Goal: Task Accomplishment & Management: Use online tool/utility

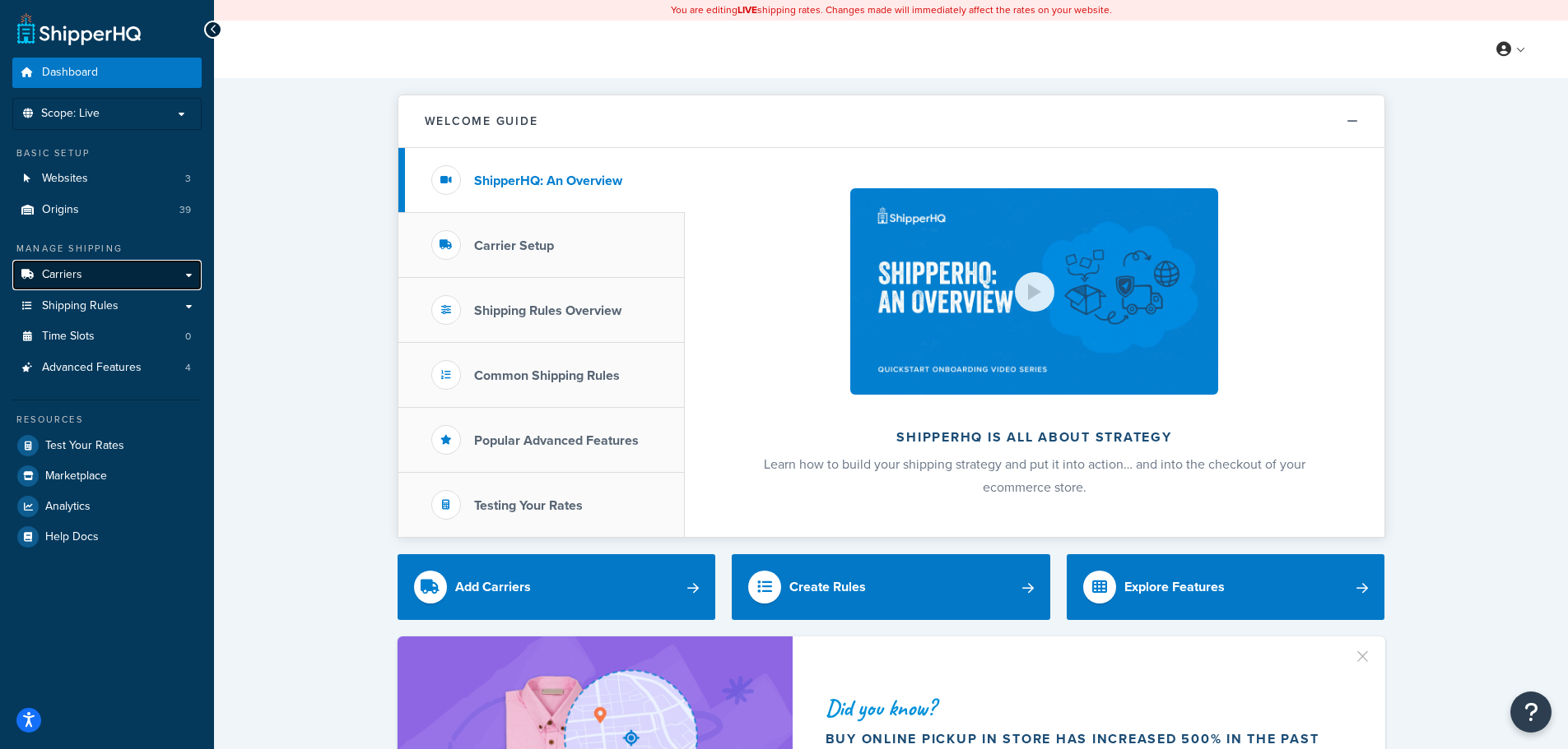
click at [132, 269] on link "Carriers" at bounding box center [107, 275] width 189 height 31
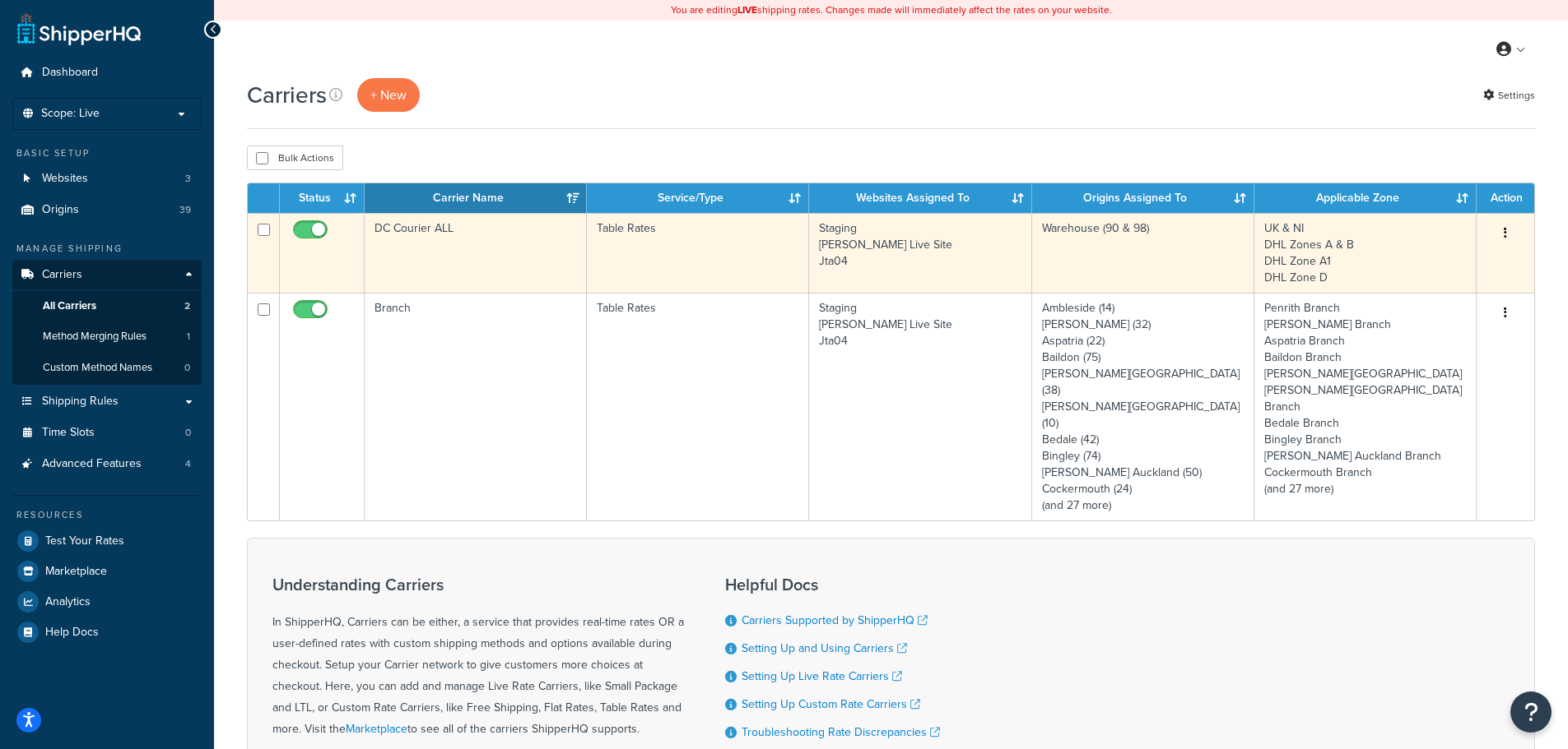
click at [683, 262] on td "Table Rates" at bounding box center [698, 252] width 222 height 80
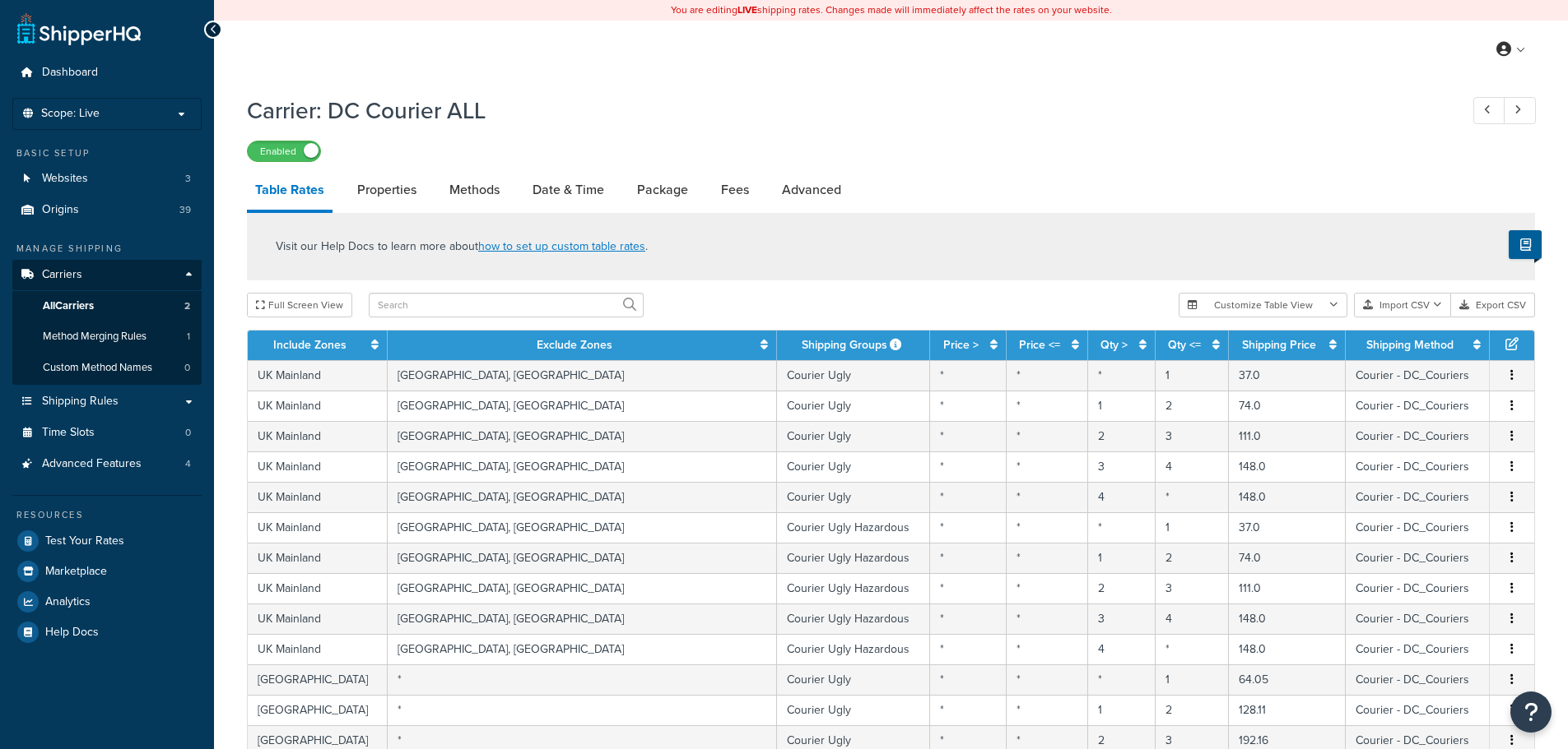
select select "25"
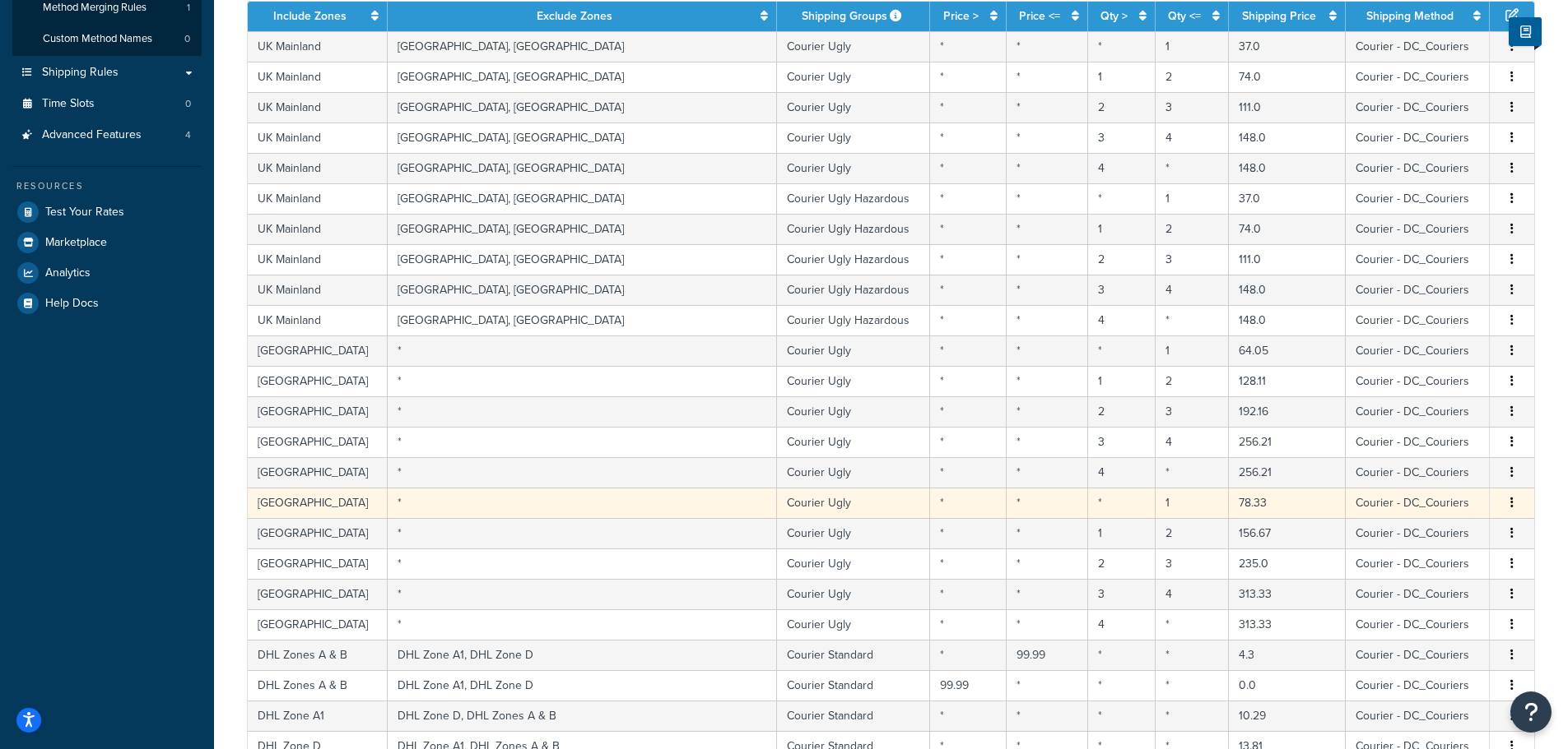
scroll to position [82, 0]
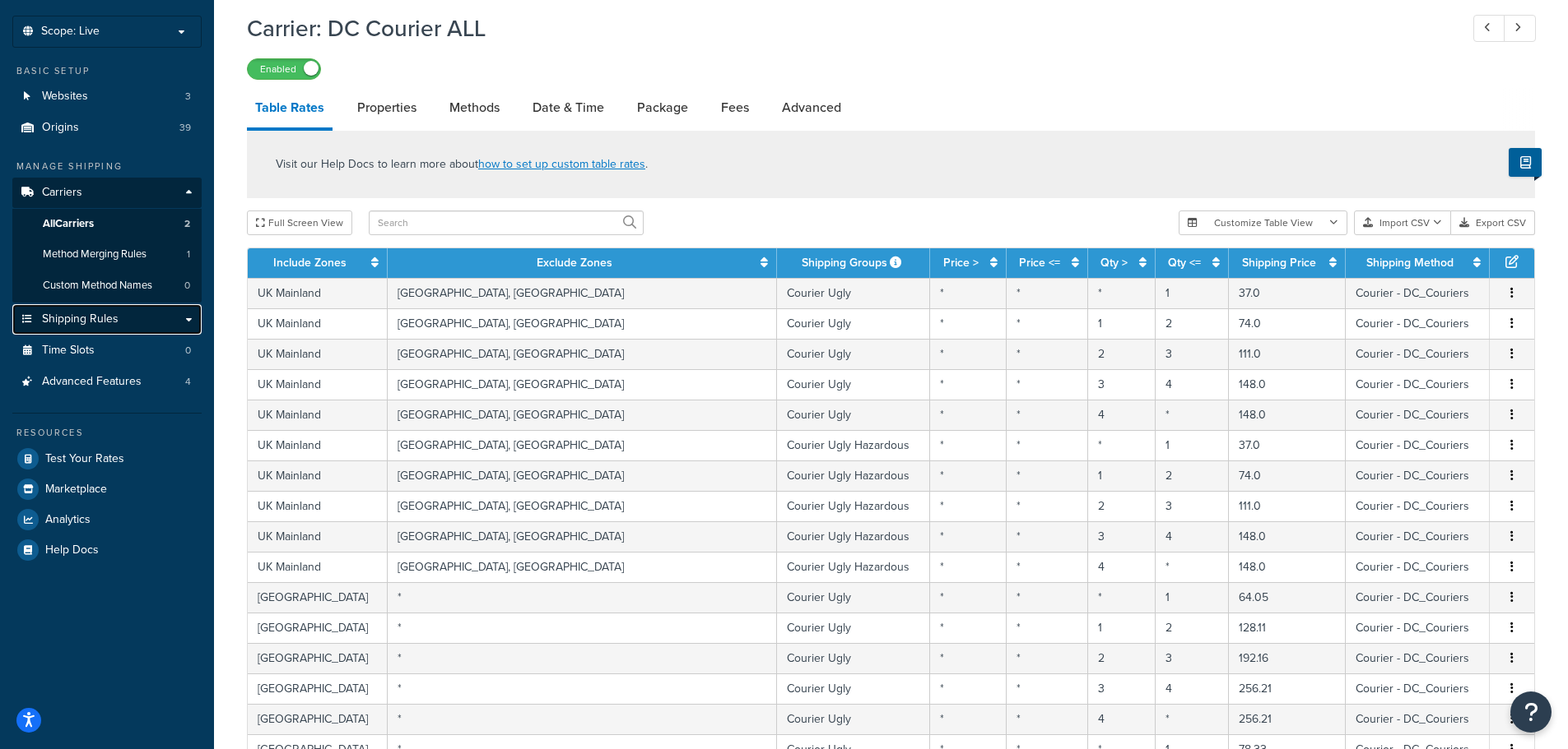
click at [137, 319] on link "Shipping Rules" at bounding box center [107, 319] width 189 height 31
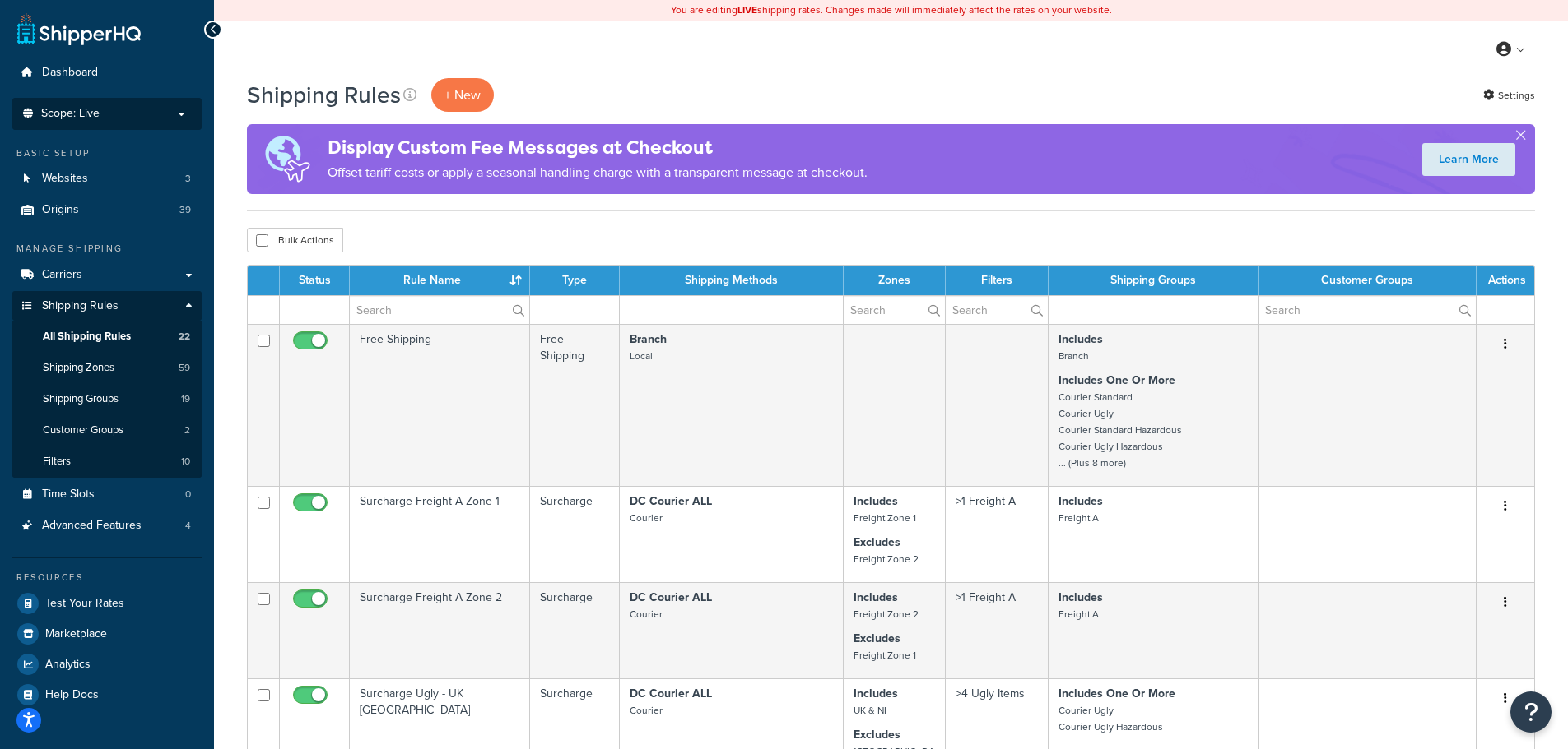
click at [127, 125] on li "Scope: Live Development Integration Test" at bounding box center [107, 114] width 189 height 32
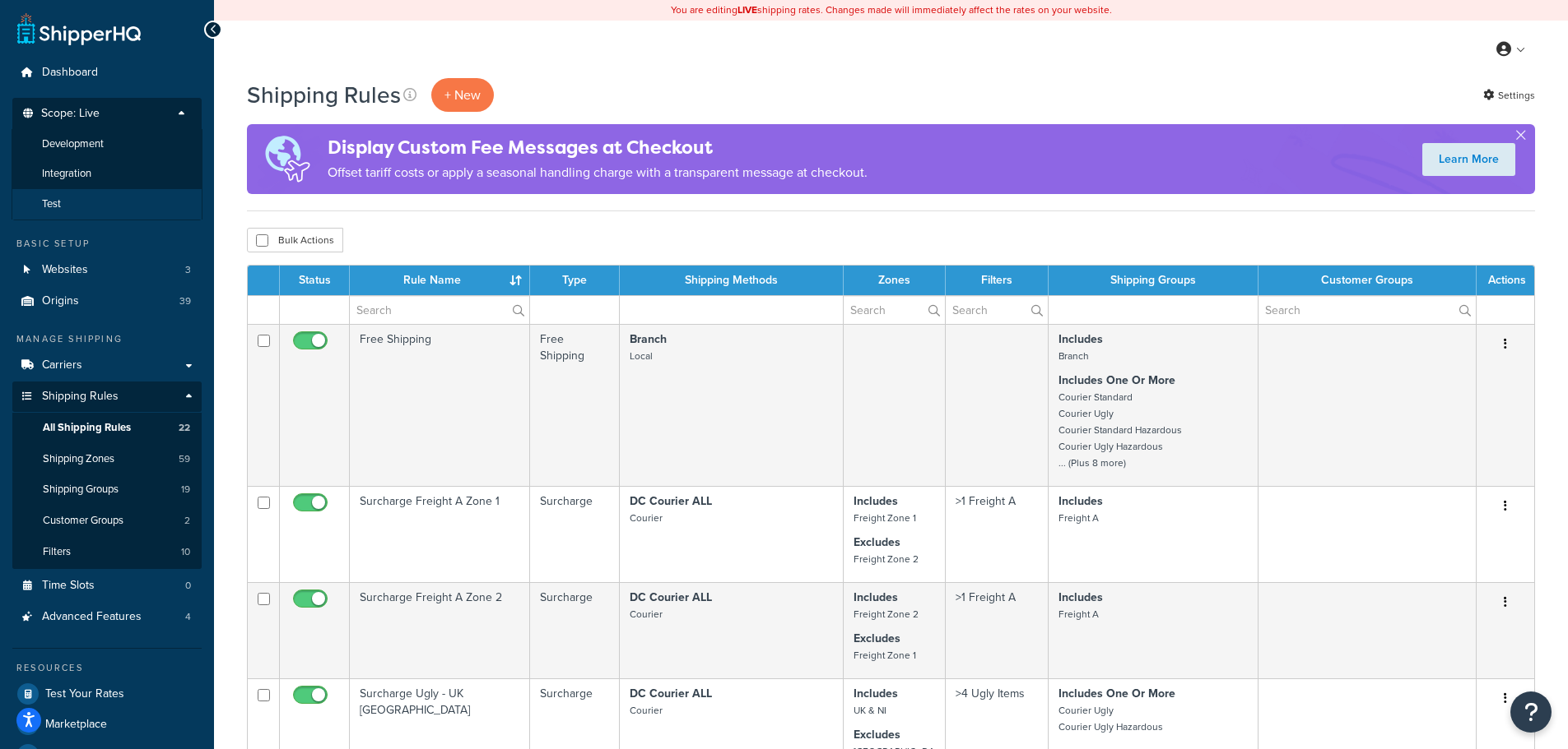
click at [108, 195] on li "Test" at bounding box center [107, 204] width 191 height 31
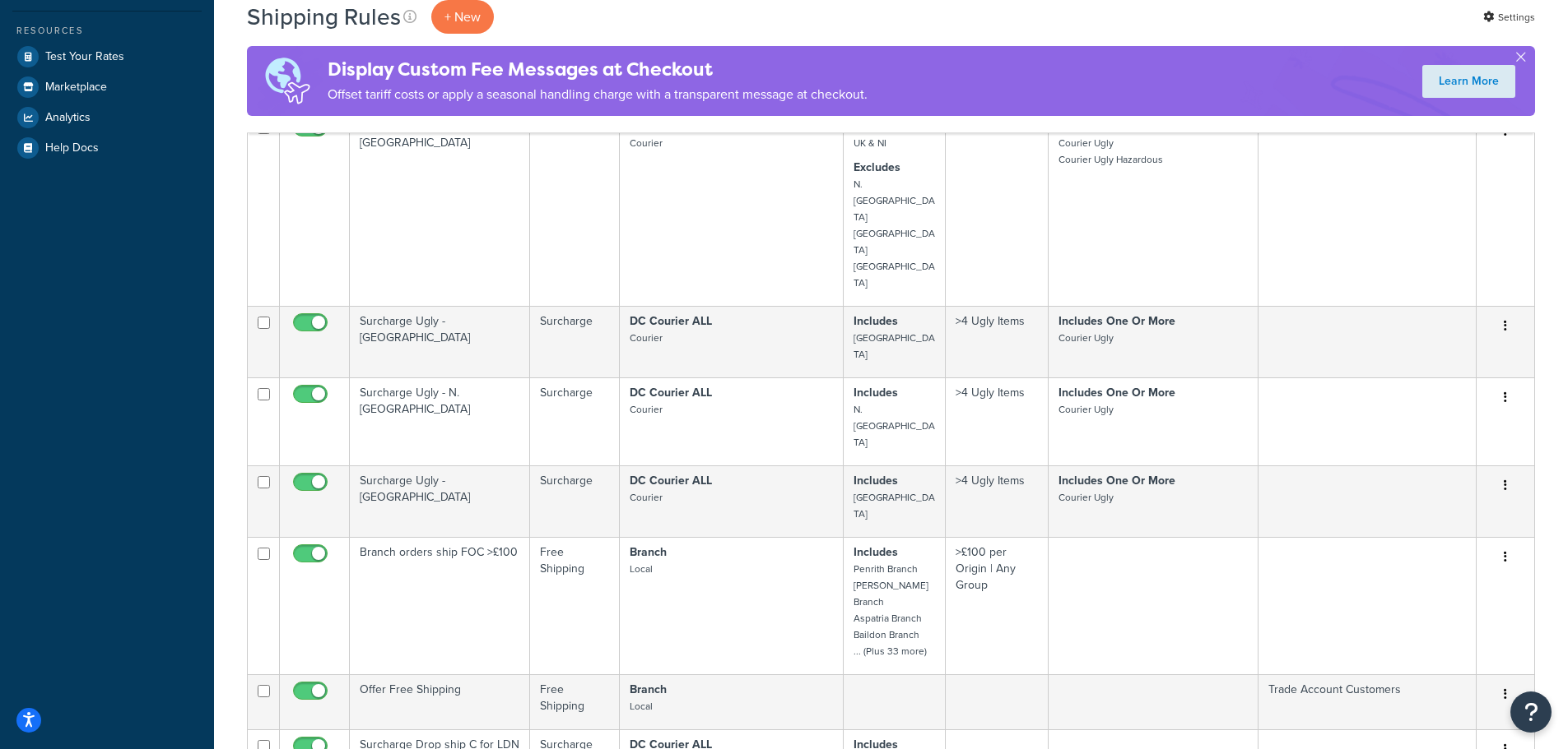
scroll to position [508, 0]
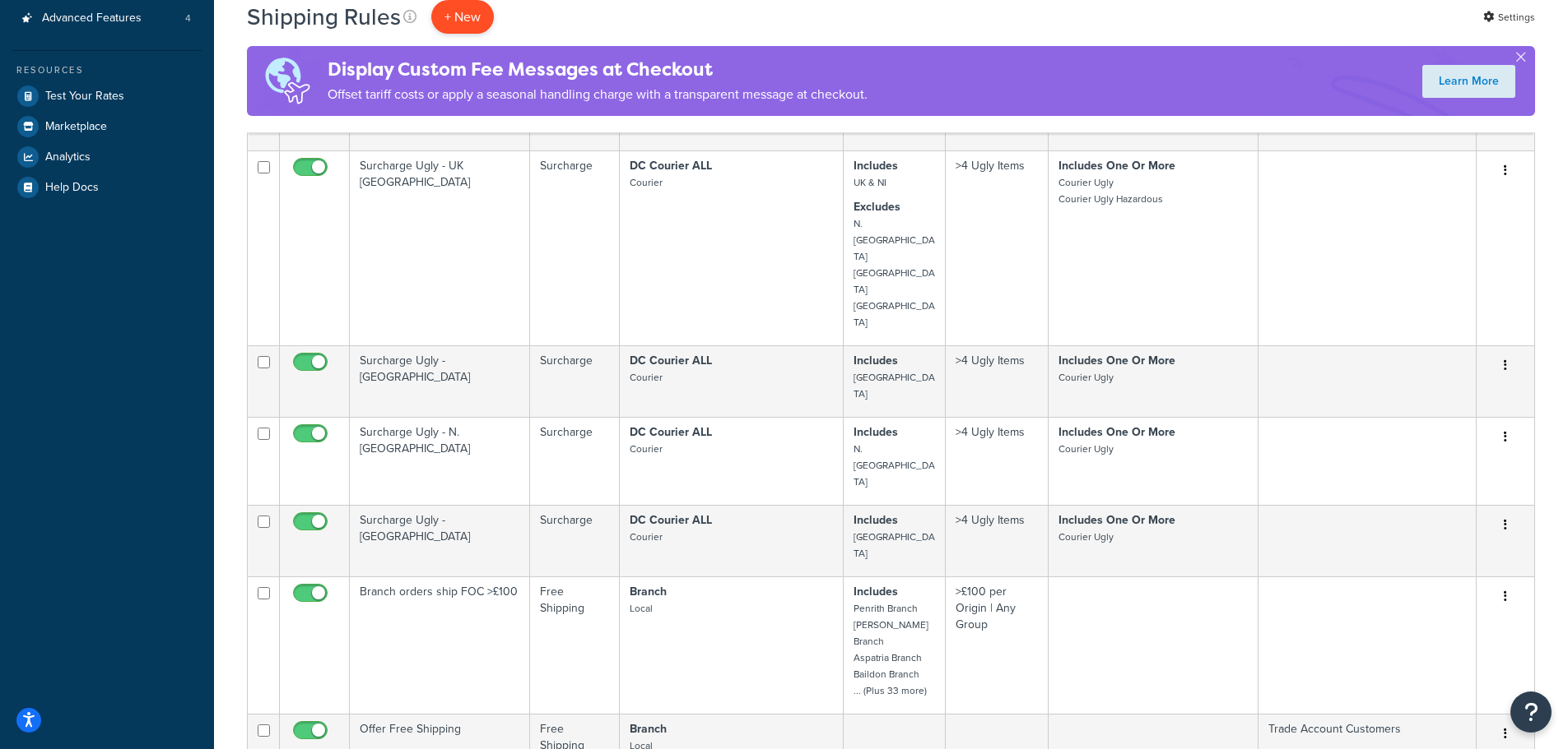
click at [450, 4] on p "+ New" at bounding box center [462, 17] width 62 height 34
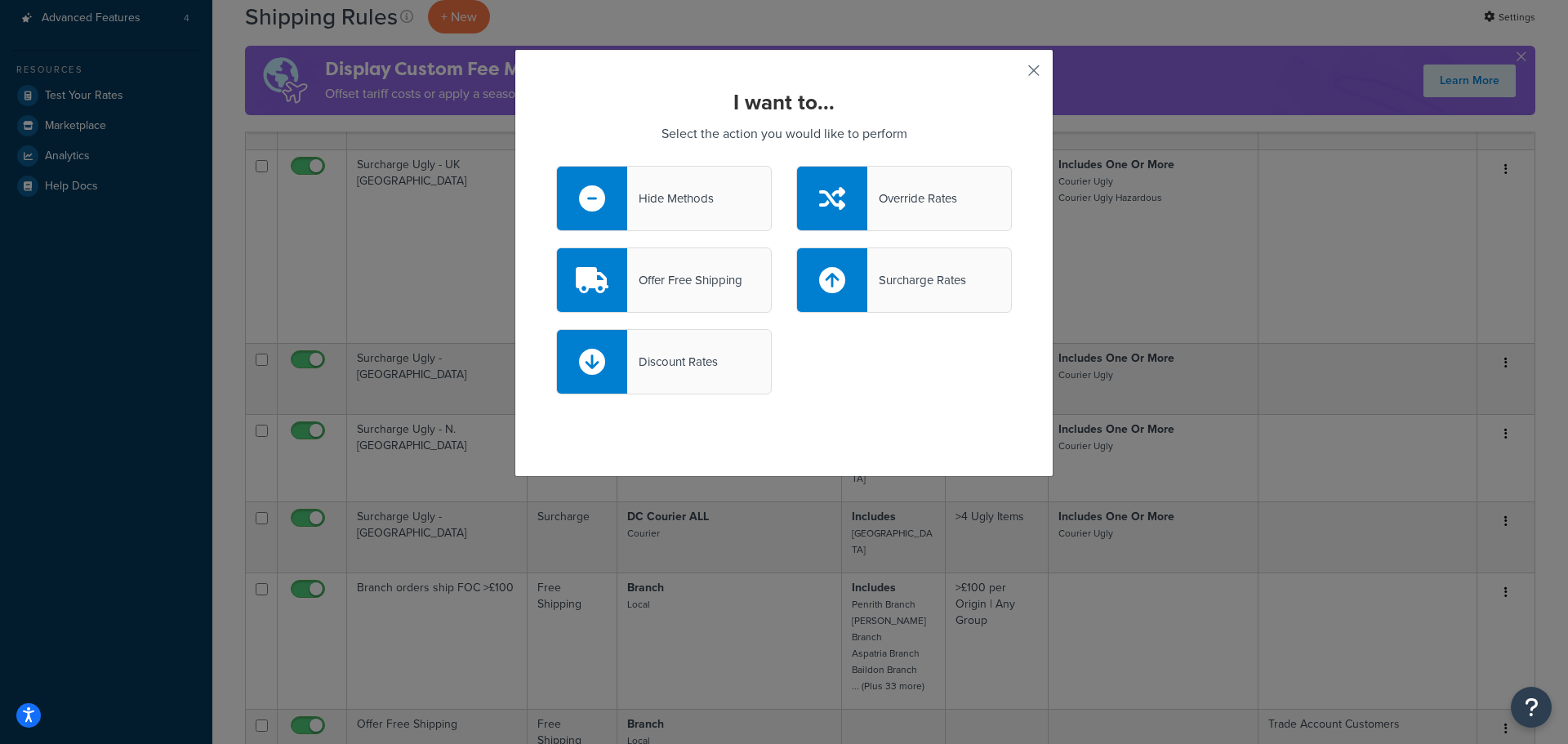
click at [1012, 75] on button "button" at bounding box center [1009, 76] width 4 height 4
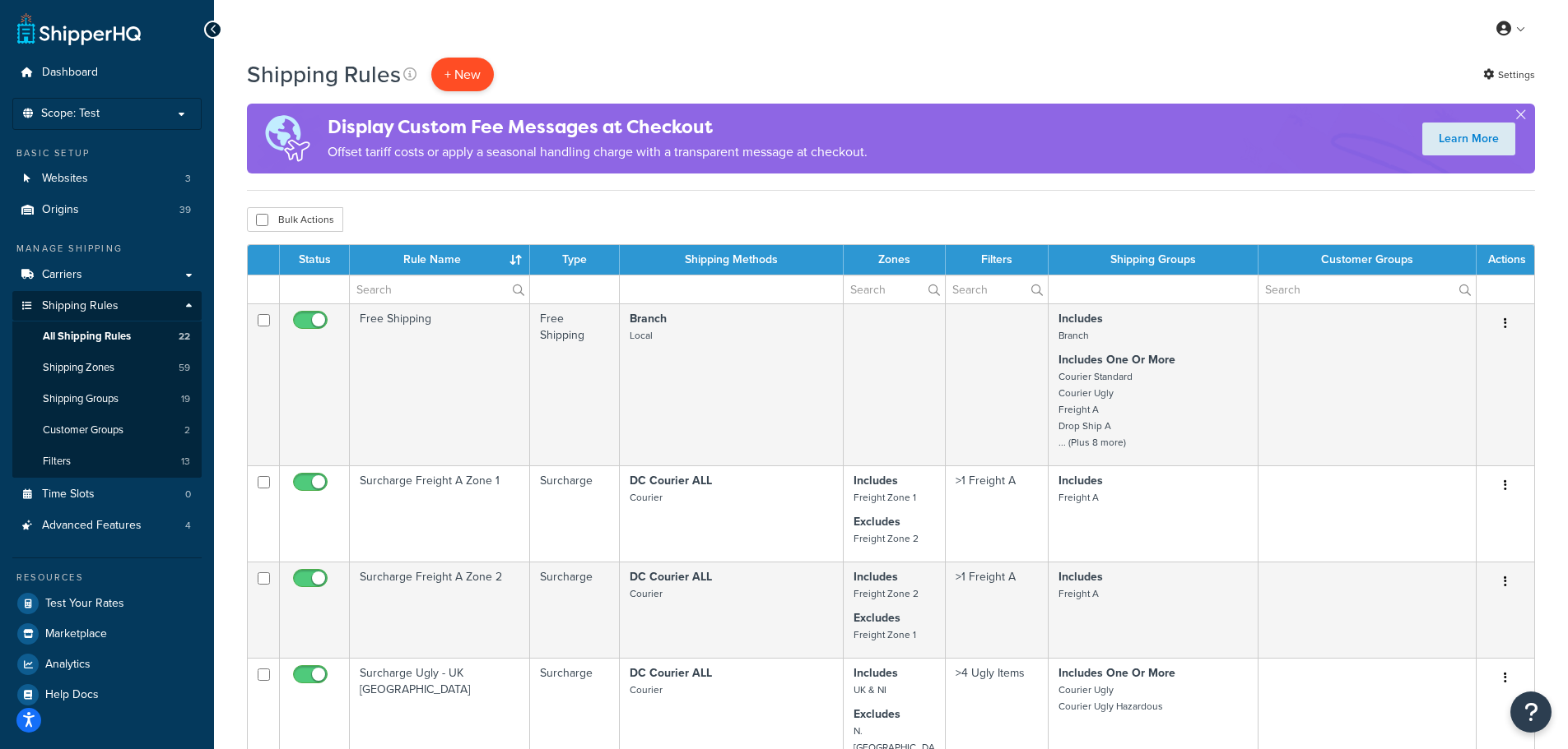
click at [458, 75] on p "+ New" at bounding box center [462, 74] width 62 height 34
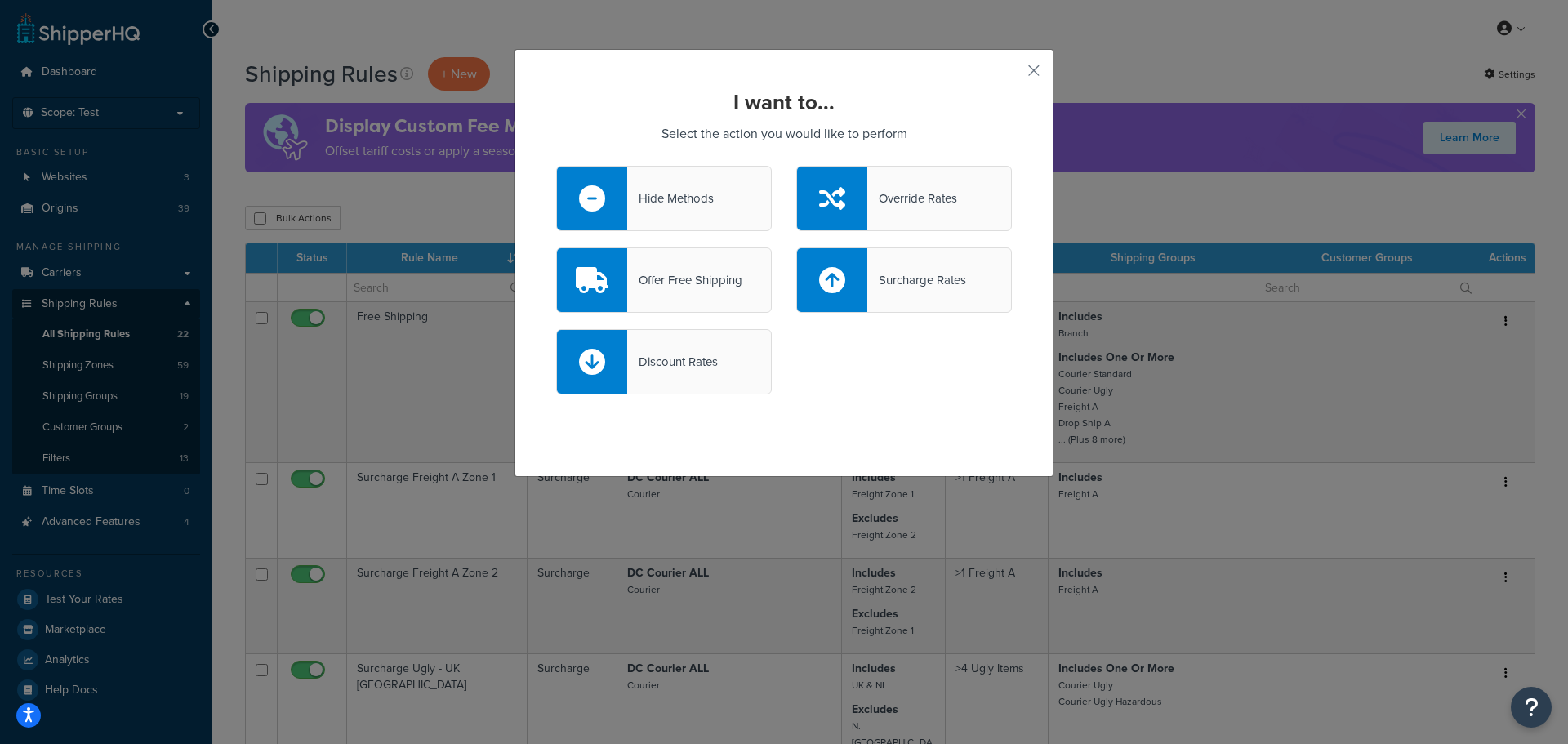
click at [881, 219] on div "Override Rates" at bounding box center [903, 198] width 215 height 65
click at [0, 0] on input "Override Rates" at bounding box center [0, 0] width 0 height 0
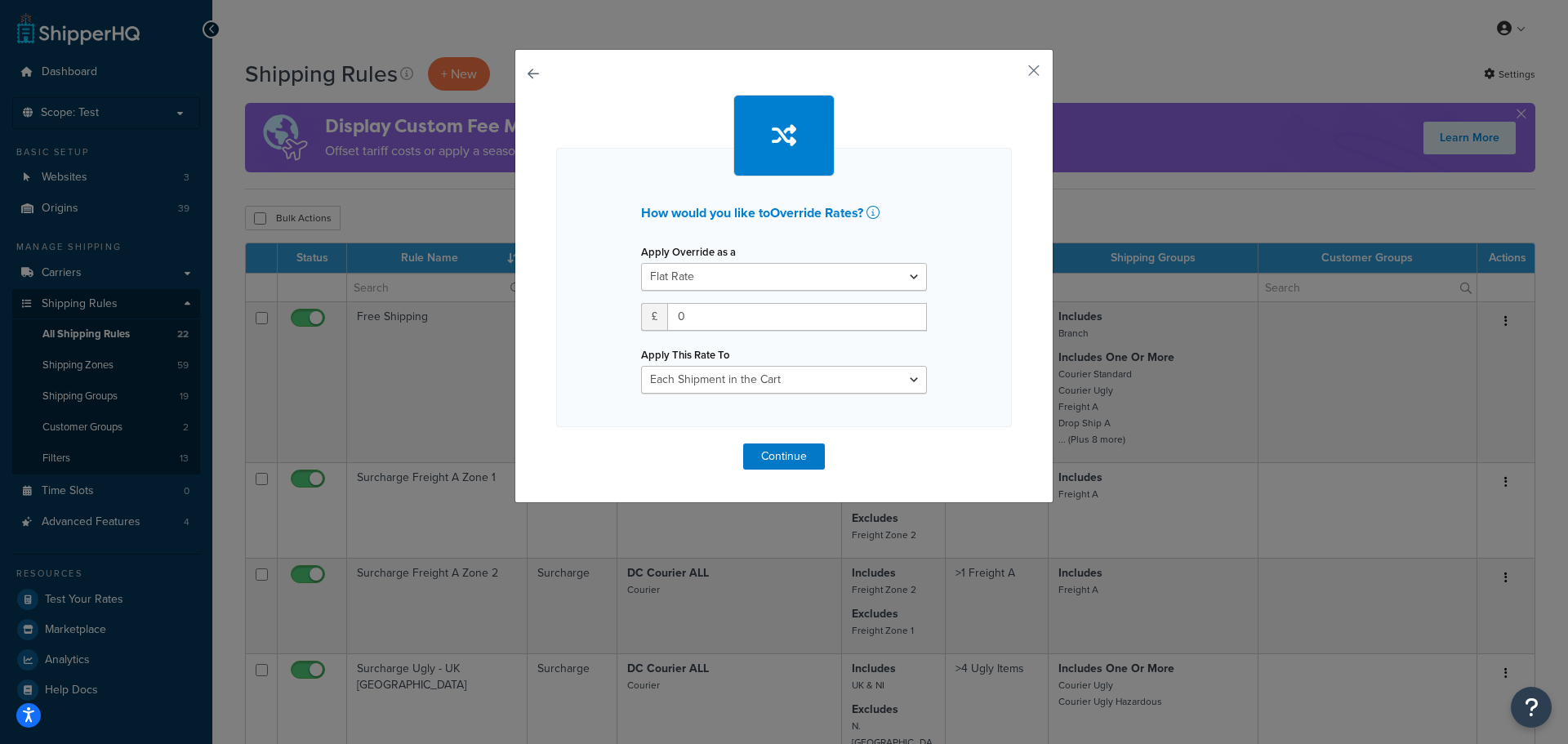
click at [911, 361] on div "Apply This Rate To Each Shipment in the Cart Each Origin in the Cart Each Shipp…" at bounding box center [784, 369] width 286 height 50
click at [911, 380] on select "Each Shipment in the Cart Each Origin in the Cart Each Shipping Group in the Ca…" at bounding box center [784, 380] width 286 height 28
select select "SHIPPING_GROUP"
click at [641, 366] on select "Each Shipment in the Cart Each Origin in the Cart Each Shipping Group in the Ca…" at bounding box center [784, 380] width 286 height 28
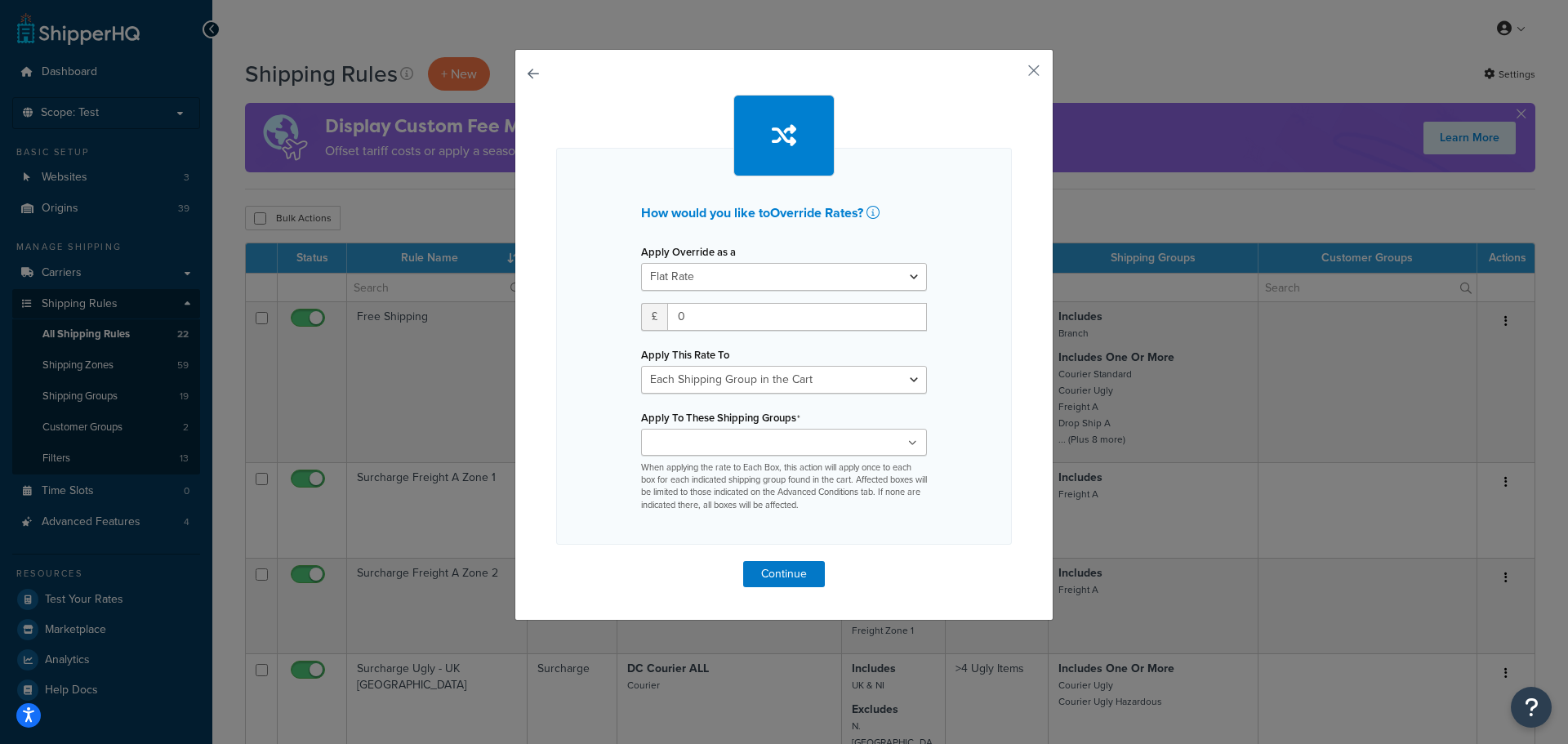
click at [869, 449] on ul at bounding box center [784, 442] width 286 height 27
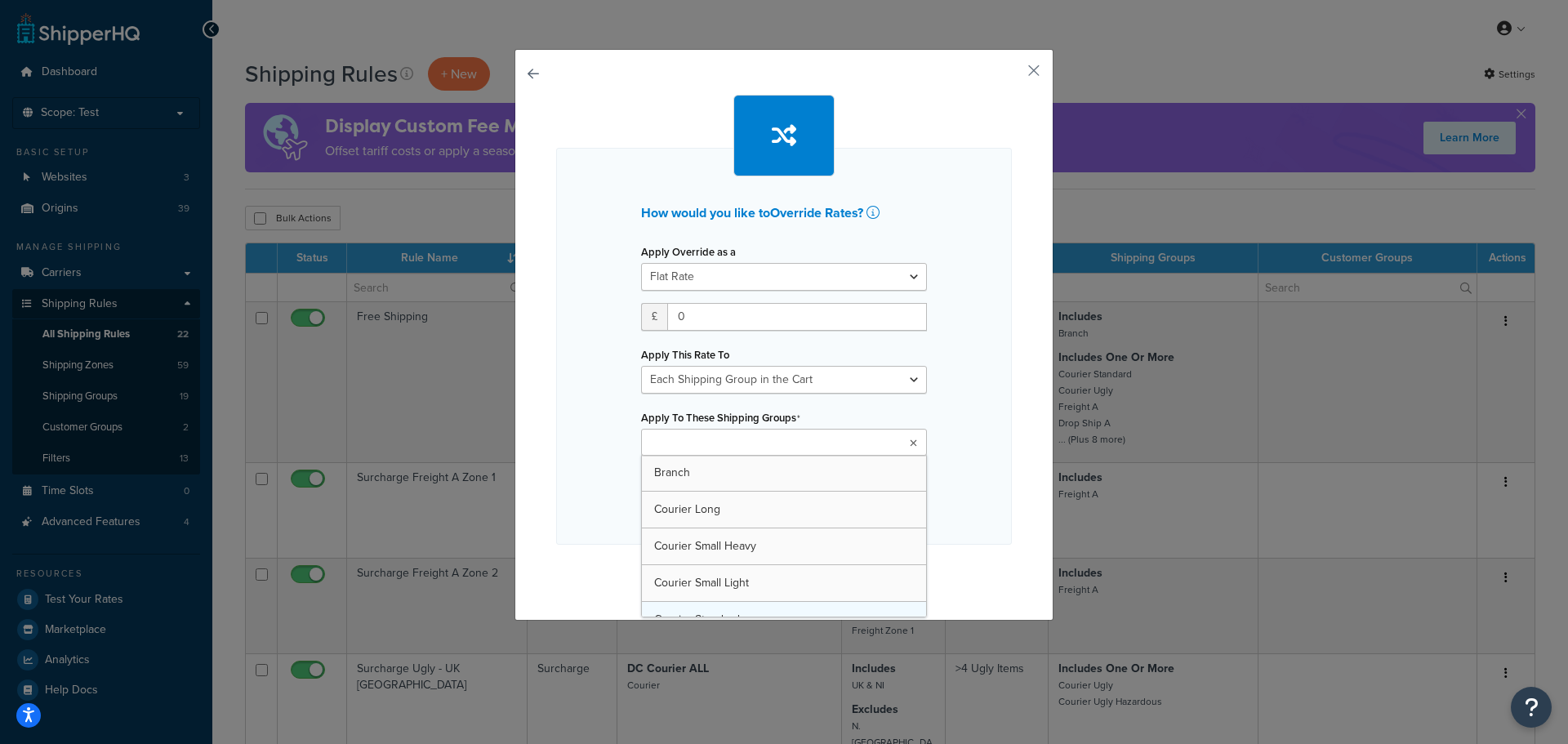
scroll to position [82, 0]
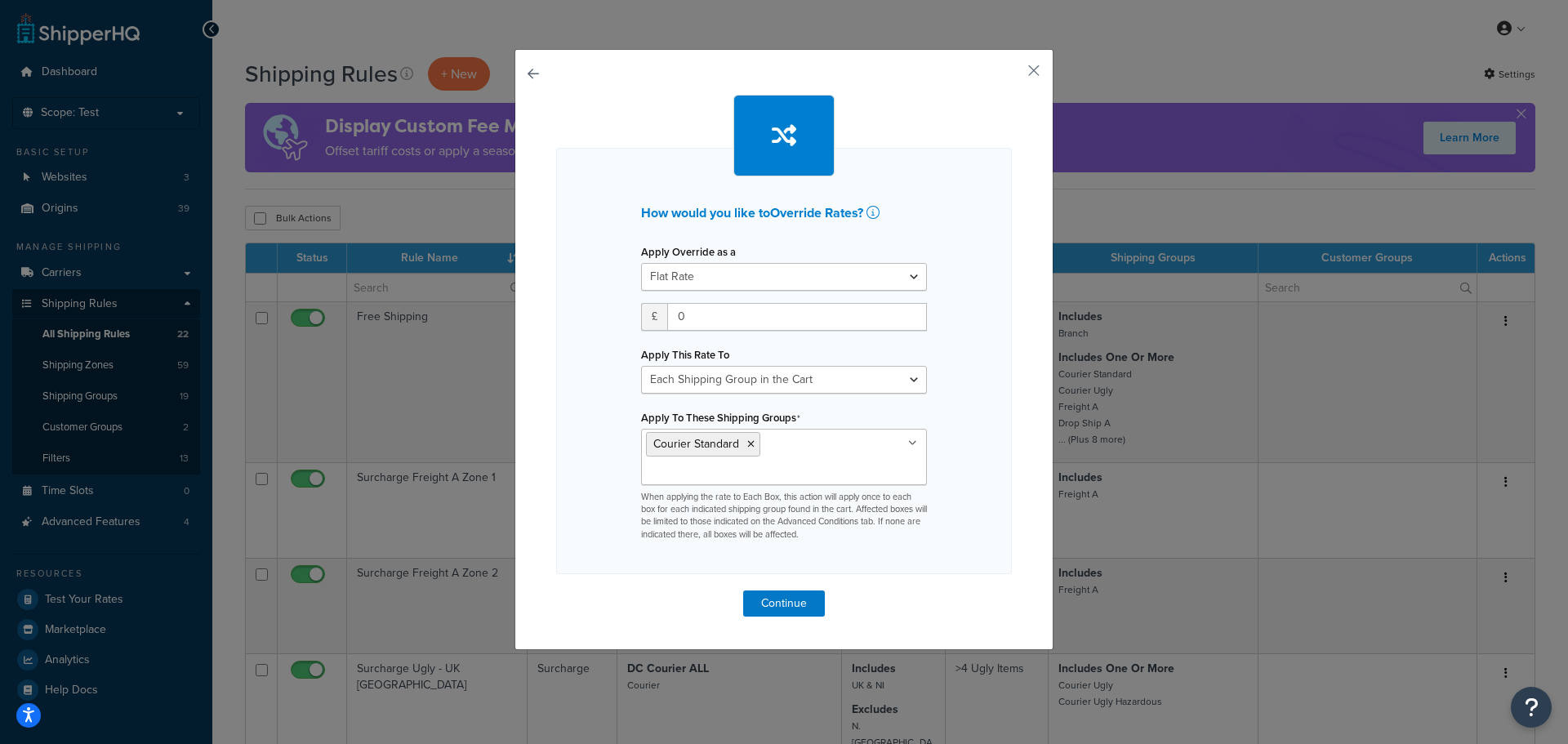
click at [943, 405] on div "How would you like to Override Rates ? Apply Override as a Flat Rate Percentage…" at bounding box center [784, 361] width 456 height 427
click at [801, 591] on button "Continue" at bounding box center [784, 604] width 82 height 26
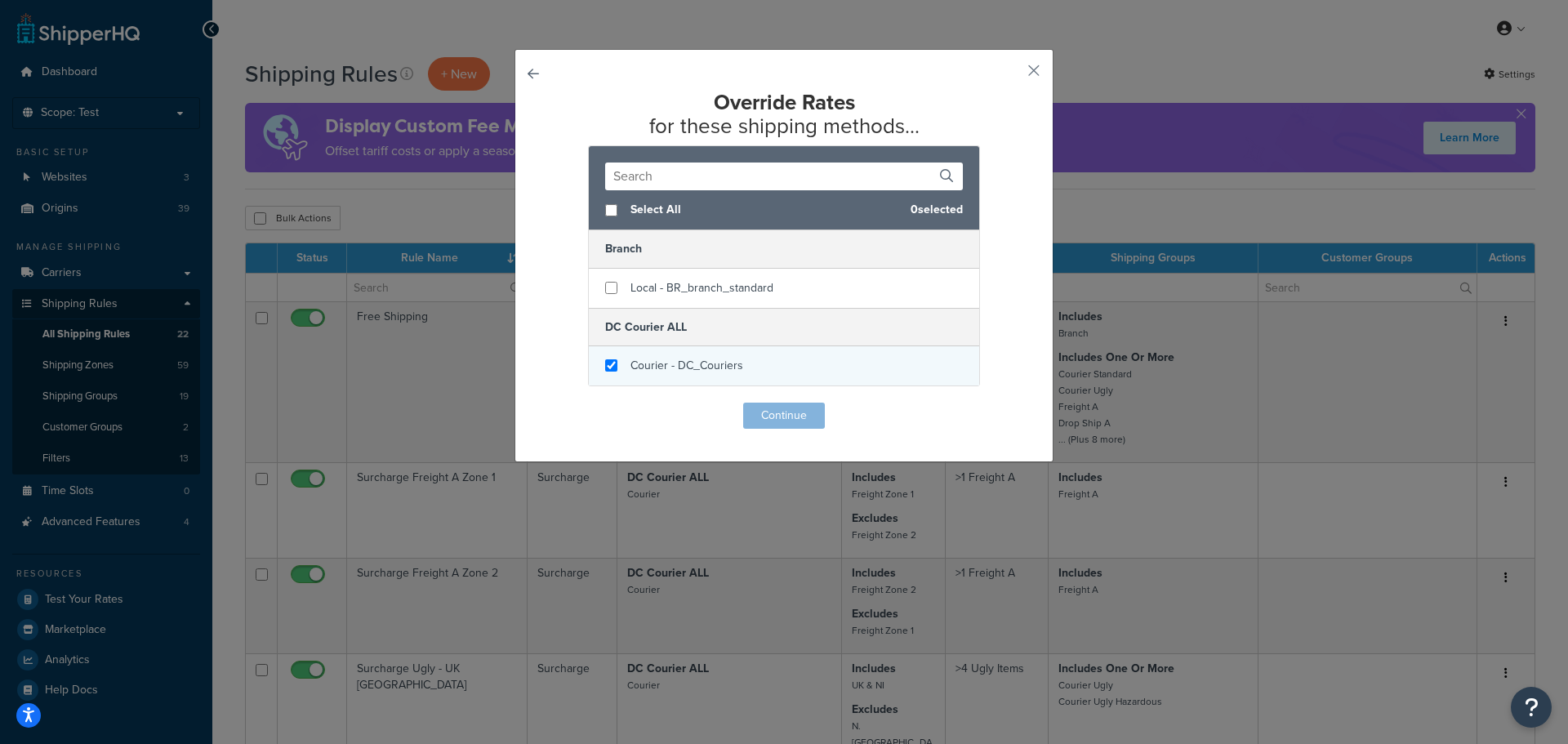
checkbox input "true"
click at [771, 366] on div "Courier - DC_Couriers" at bounding box center [784, 366] width 390 height 39
click at [774, 411] on button "Continue" at bounding box center [784, 415] width 82 height 26
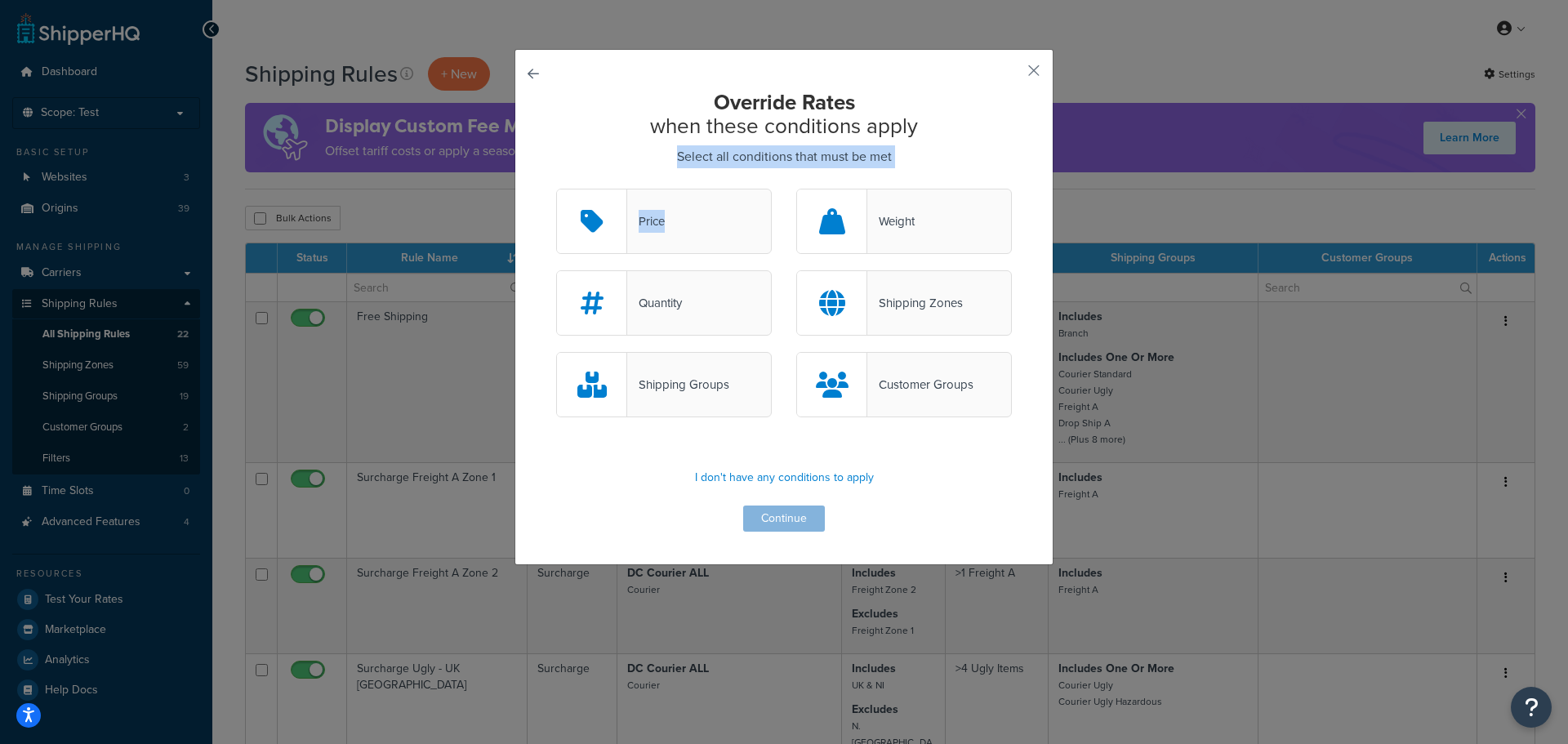
drag, startPoint x: 663, startPoint y: 156, endPoint x: 947, endPoint y: 170, distance: 284.3
click at [947, 170] on div "Override Rates when these conditions apply Select all conditions that must be m…" at bounding box center [784, 311] width 456 height 442
click at [936, 163] on p "Select all conditions that must be met" at bounding box center [784, 156] width 456 height 23
click at [718, 286] on div "Quantity" at bounding box center [664, 302] width 215 height 65
click at [0, 0] on input "Quantity" at bounding box center [0, 0] width 0 height 0
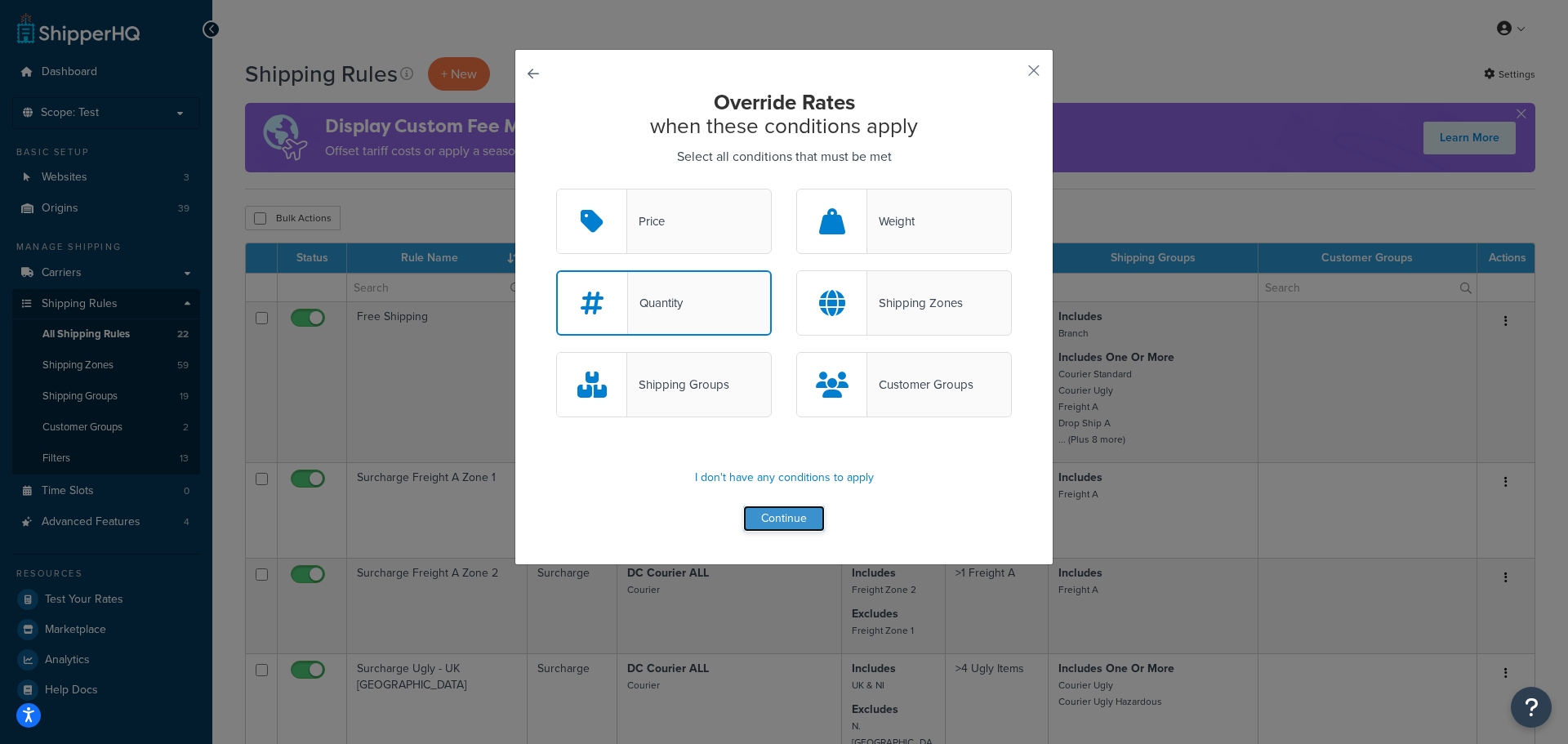
click at [775, 521] on button "Continue" at bounding box center [784, 519] width 82 height 26
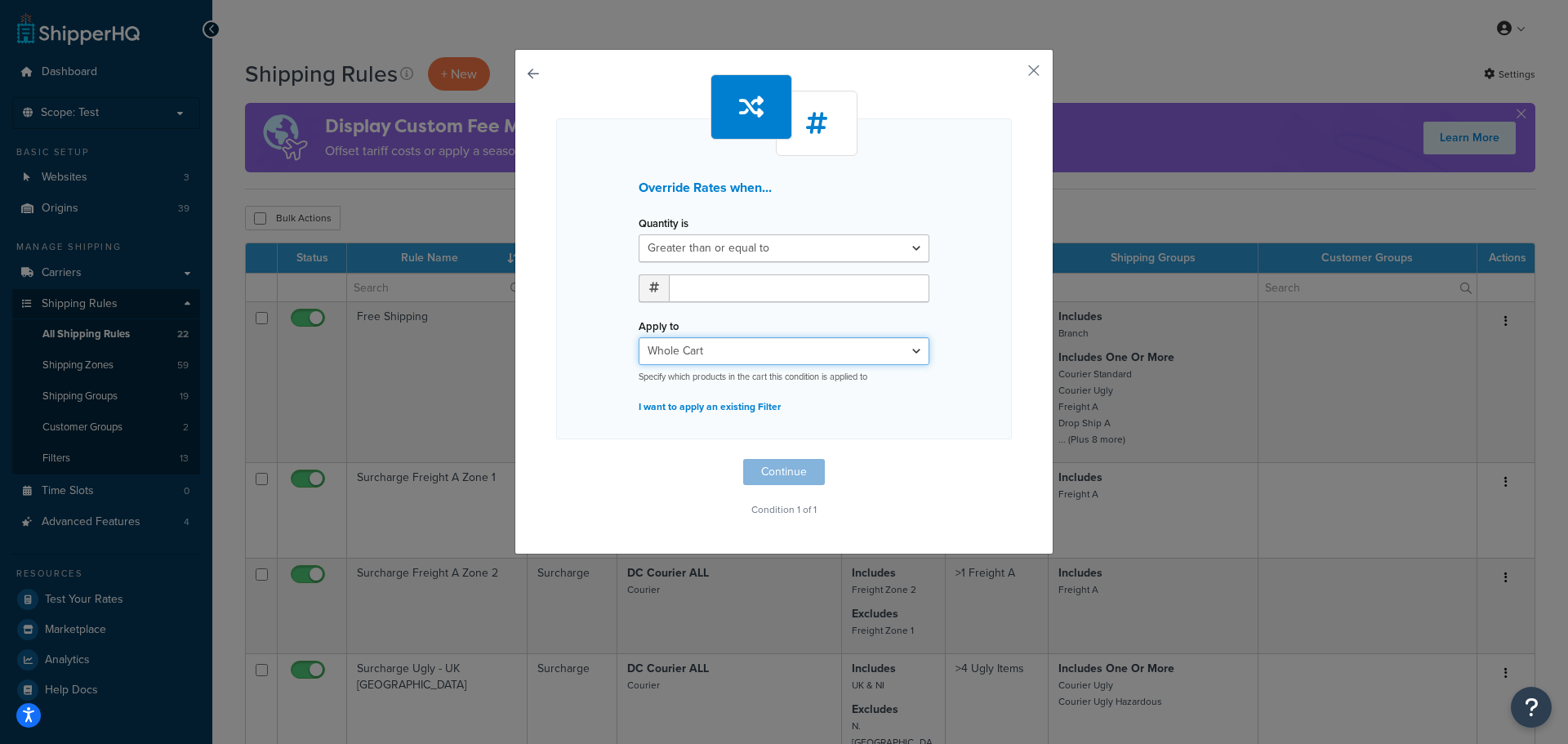
click at [742, 345] on select "Whole Cart Everything in Shipping Group Everything at Origin Each Item within S…" at bounding box center [784, 351] width 291 height 28
click at [740, 312] on div at bounding box center [784, 295] width 315 height 40
click at [732, 295] on input "number" at bounding box center [799, 289] width 261 height 28
click at [735, 252] on select "Greater than or equal to Between or equal to Less than or equal to" at bounding box center [784, 249] width 291 height 28
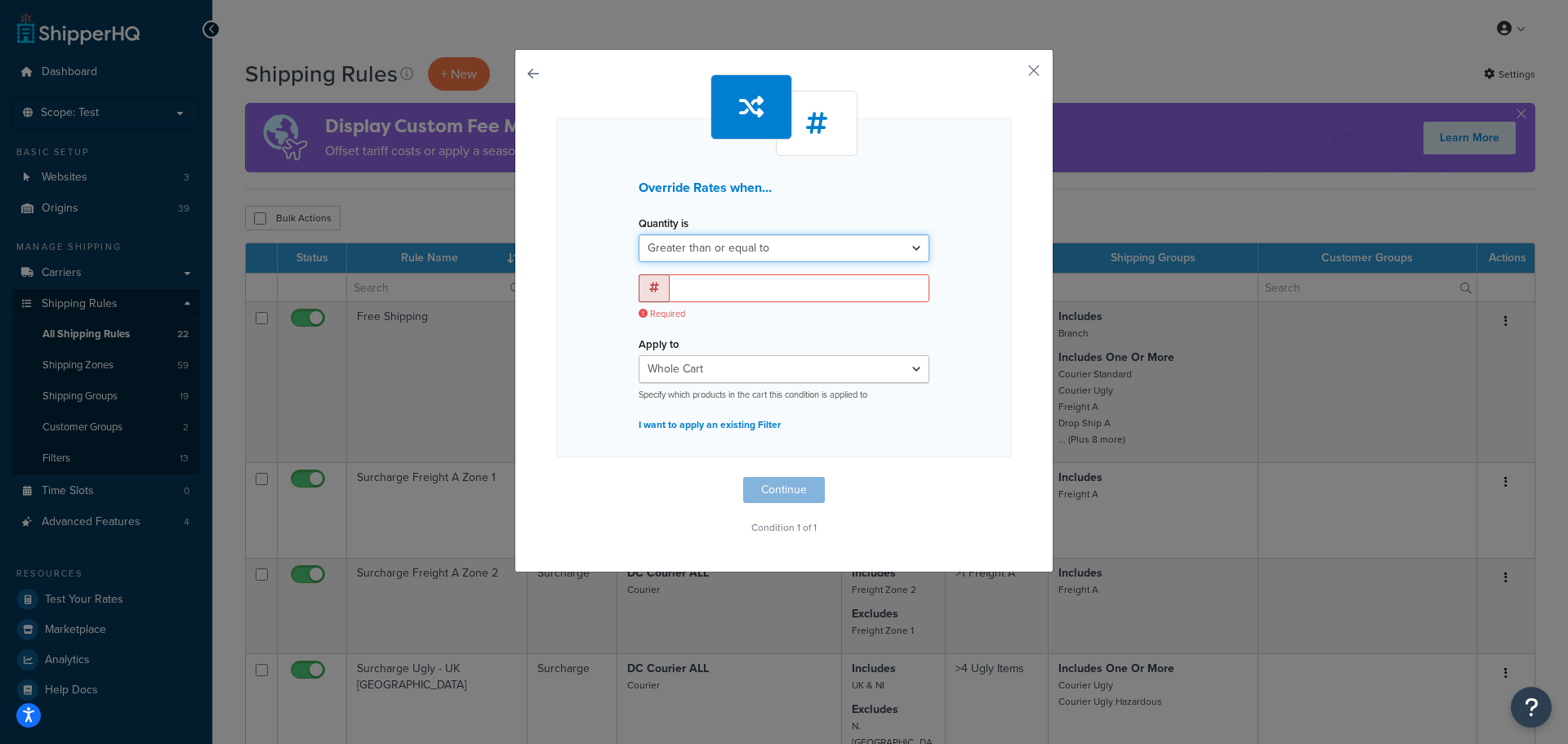
click at [735, 252] on select "Greater than or equal to Between or equal to Less than or equal to" at bounding box center [784, 249] width 291 height 28
click at [742, 292] on input "number" at bounding box center [799, 289] width 261 height 28
click at [759, 358] on select "Whole Cart Everything in Shipping Group Everything at Origin Each Item within S…" at bounding box center [784, 369] width 291 height 28
click at [758, 320] on span "Required" at bounding box center [784, 314] width 291 height 12
click at [535, 75] on div "Override Rates when... Quantity is Greater than or equal to Between or equal to…" at bounding box center [784, 310] width 539 height 524
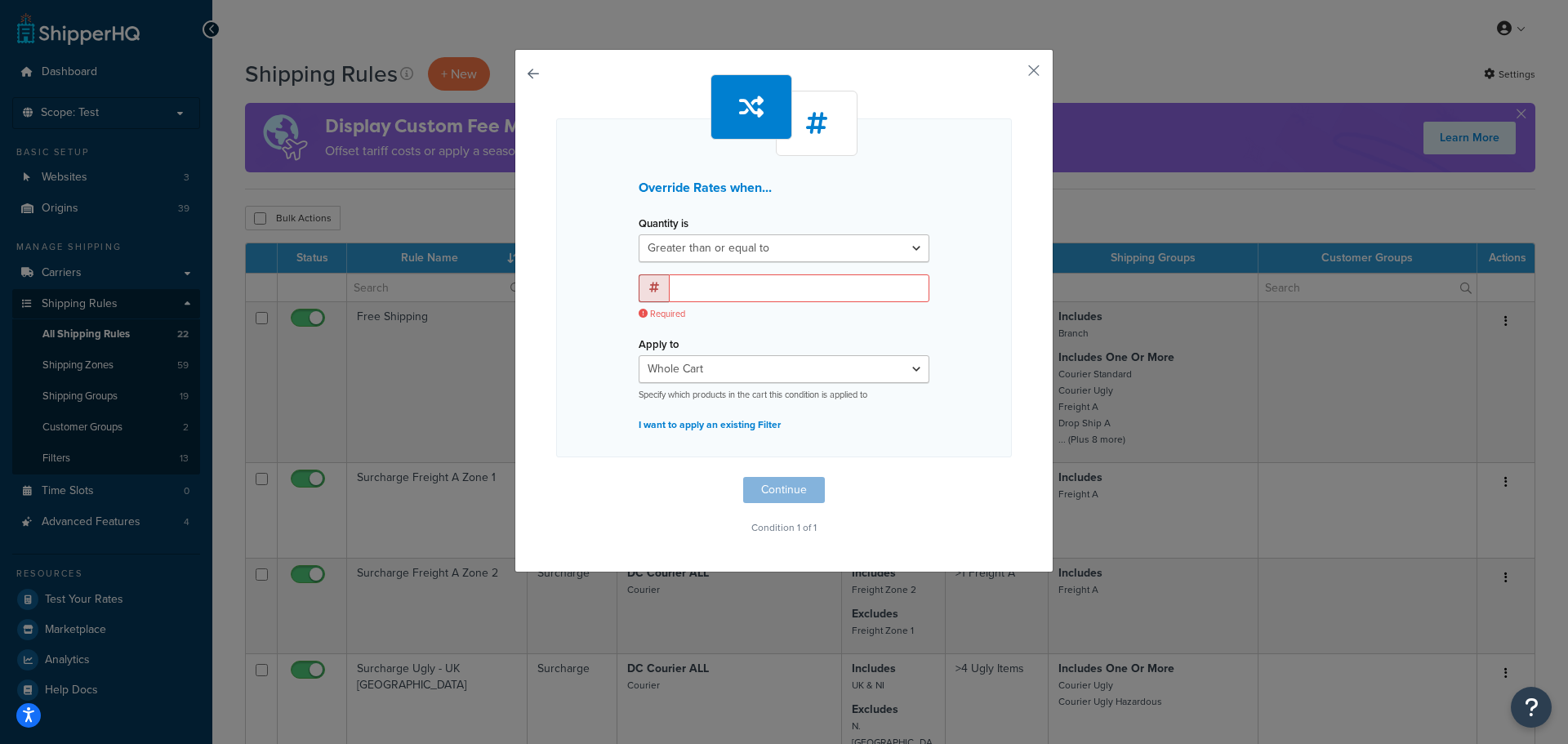
click at [556, 477] on button "button" at bounding box center [556, 477] width 0 height 0
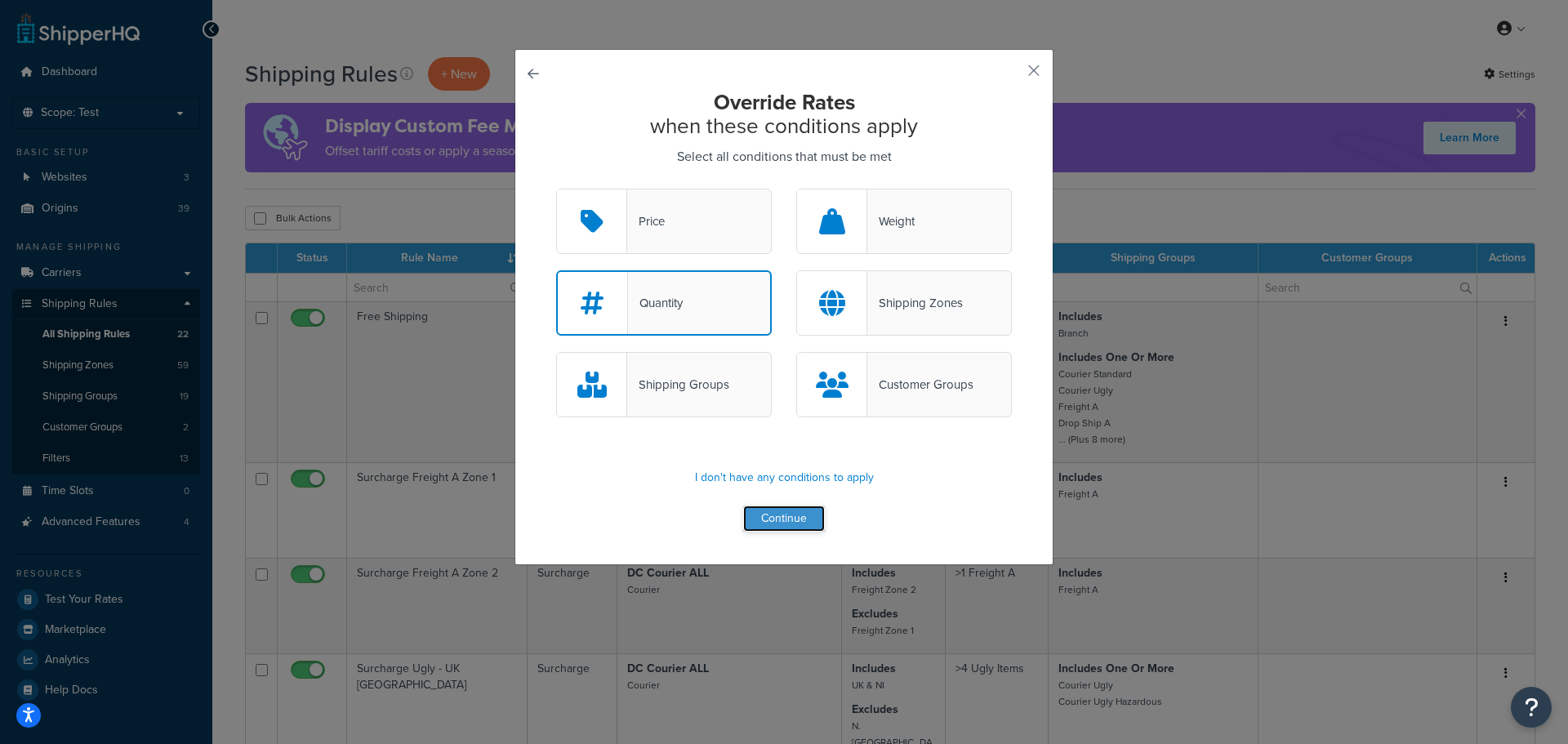
click at [811, 509] on button "Continue" at bounding box center [784, 519] width 82 height 26
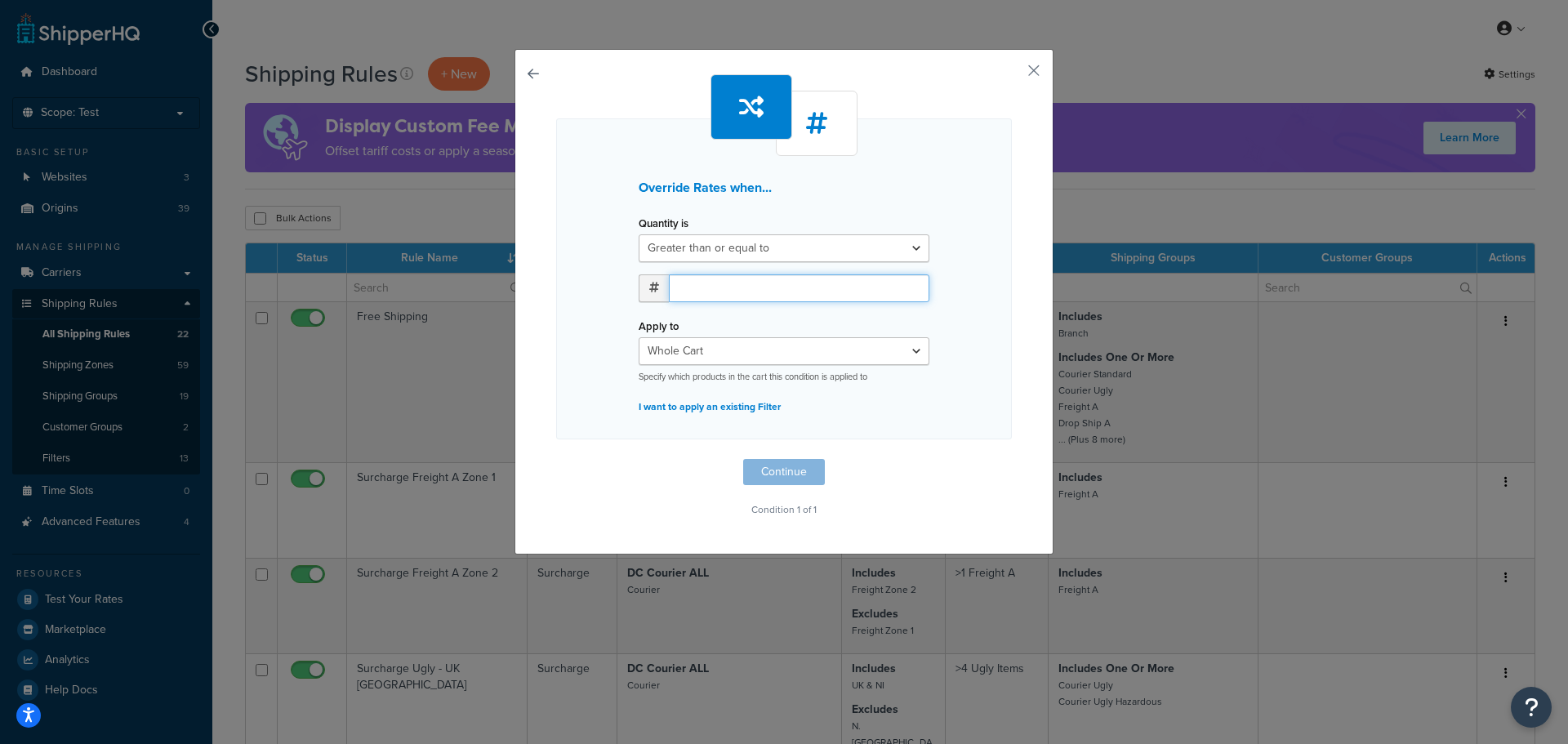
click at [814, 288] on input "number" at bounding box center [799, 289] width 261 height 28
type input "1"
click at [906, 282] on input "1" at bounding box center [799, 289] width 261 height 28
click at [897, 349] on select "Whole Cart Everything in Shipping Group Everything at Origin Each Item within S…" at bounding box center [784, 351] width 291 height 28
click at [891, 308] on div "1" at bounding box center [784, 295] width 315 height 40
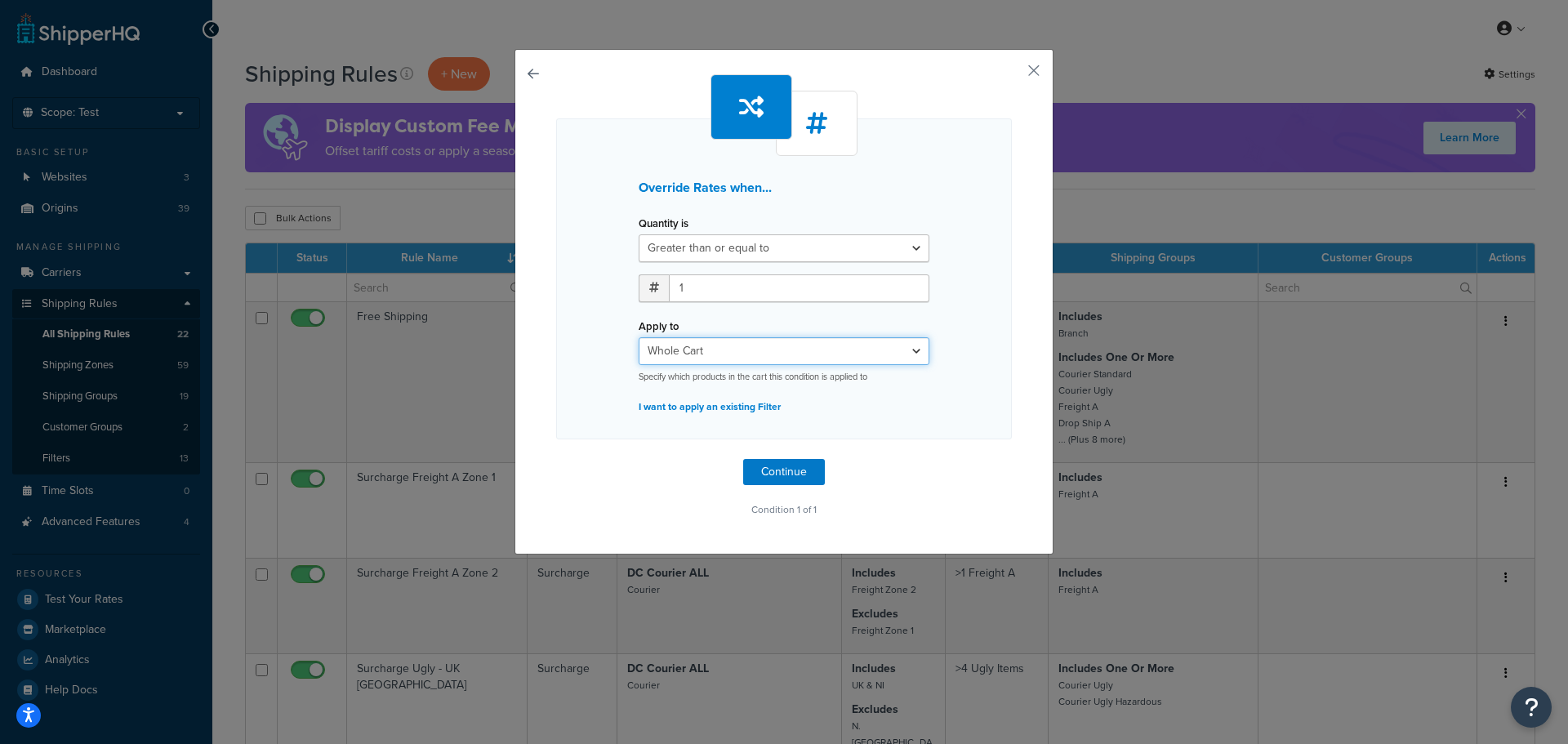
click at [905, 349] on select "Whole Cart Everything in Shipping Group Everything at Origin Each Item within S…" at bounding box center [784, 351] width 291 height 28
select select "SHIPPING_GROUP"
click at [638, 337] on select "Whole Cart Everything in Shipping Group Everything at Origin Each Item within S…" at bounding box center [784, 351] width 291 height 28
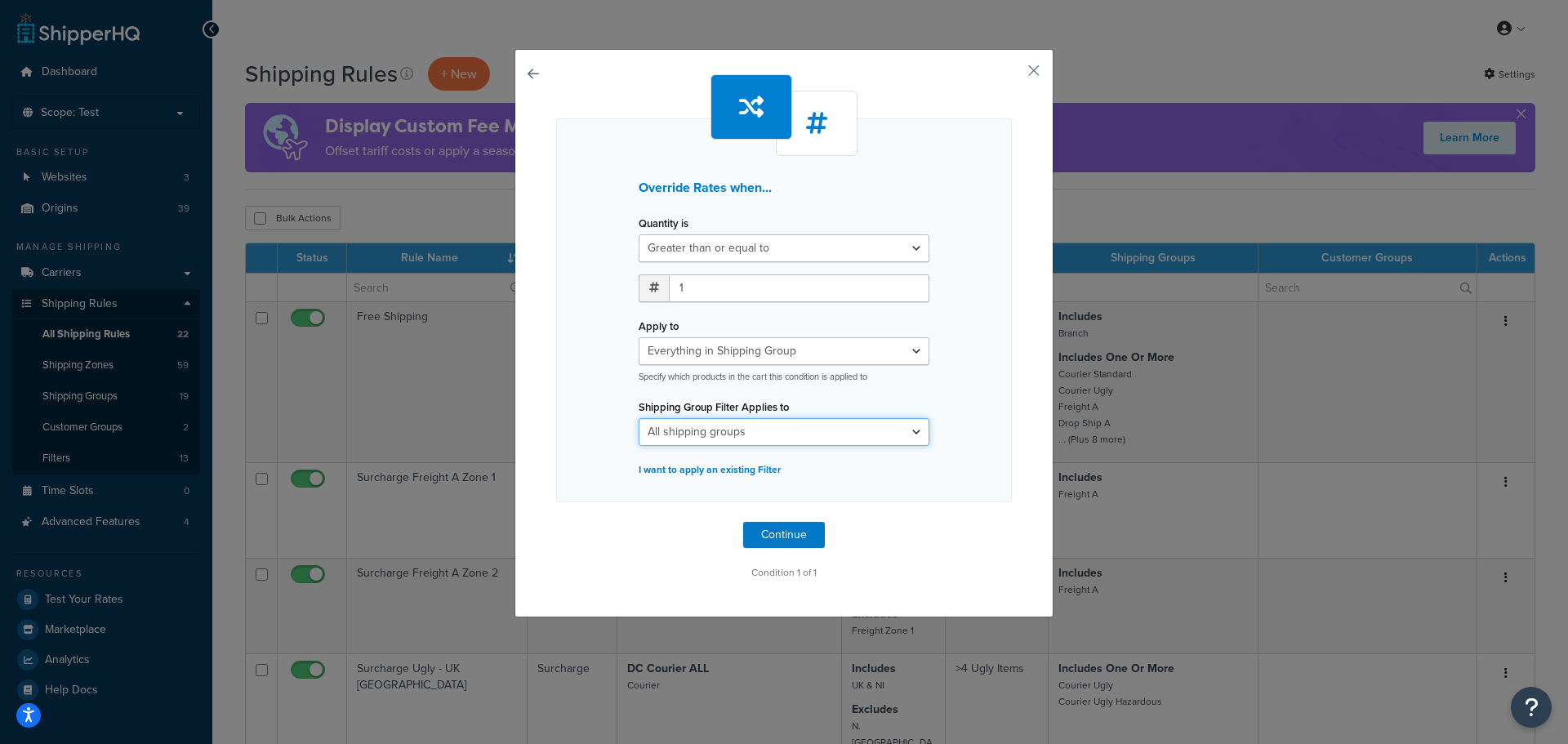
click at [845, 438] on select "All shipping groups Branch Courier Long Courier Small Heavy Courier Small Light…" at bounding box center [784, 432] width 291 height 28
select select "287705"
click at [638, 418] on select "All shipping groups Branch Courier Long Courier Small Heavy Courier Small Light…" at bounding box center [784, 432] width 291 height 28
click at [751, 538] on button "Continue" at bounding box center [784, 535] width 82 height 26
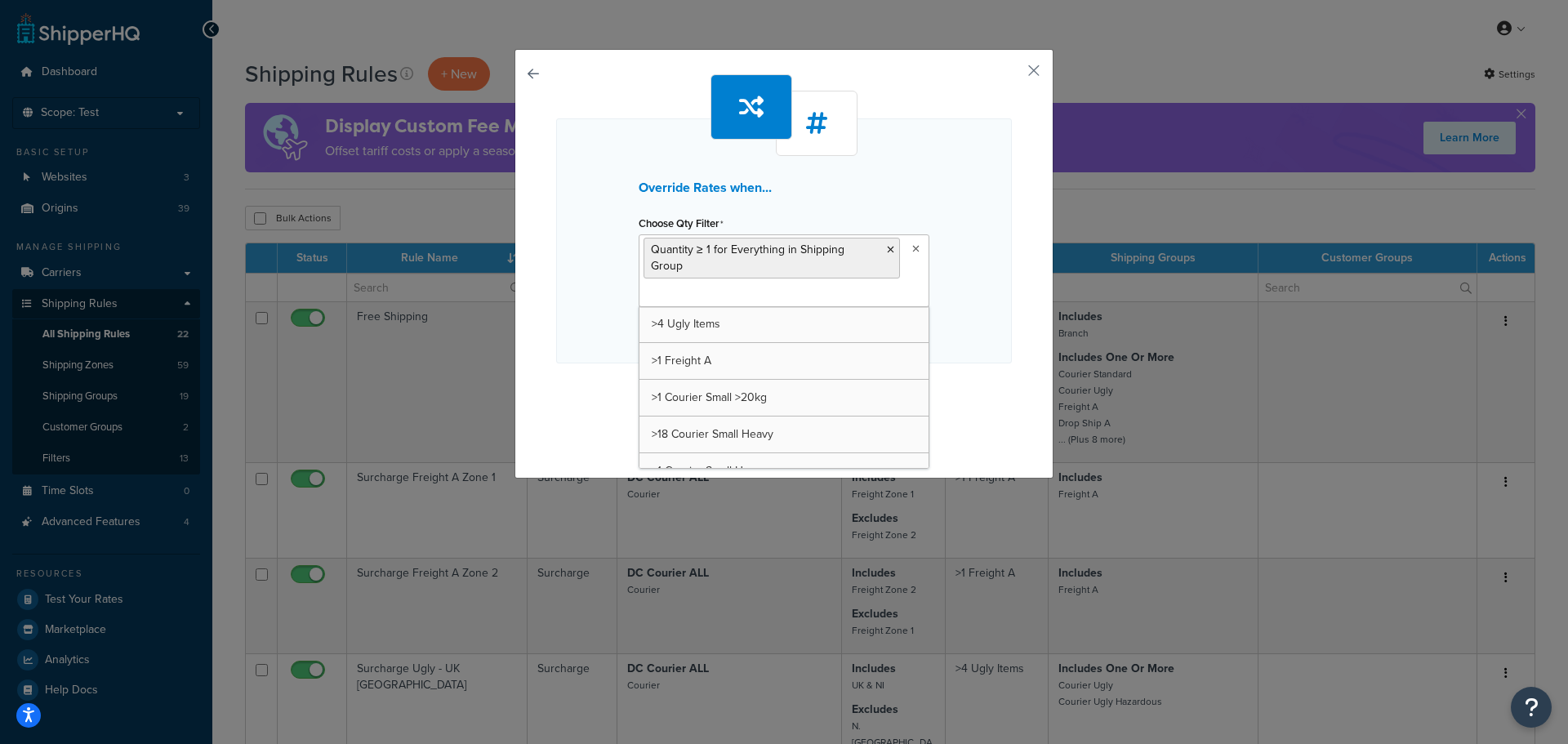
click at [732, 286] on input "Choose Qty Filter" at bounding box center [716, 295] width 144 height 18
click at [963, 278] on div "Override Rates when... Choose Qty Filter Quantity ≥ 1 for Everything in Shippin…" at bounding box center [784, 241] width 456 height 245
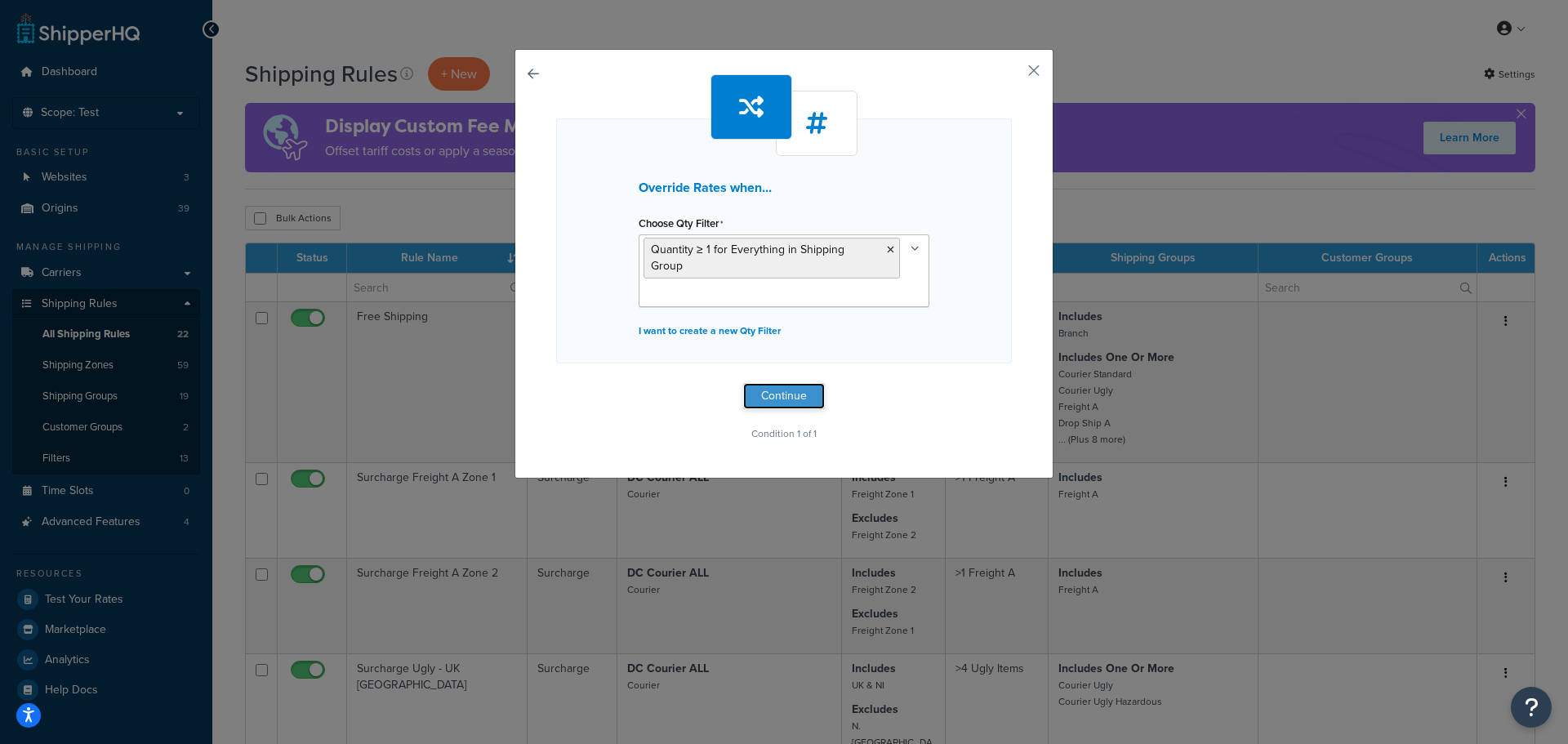
click at [804, 384] on button "Continue" at bounding box center [784, 396] width 82 height 26
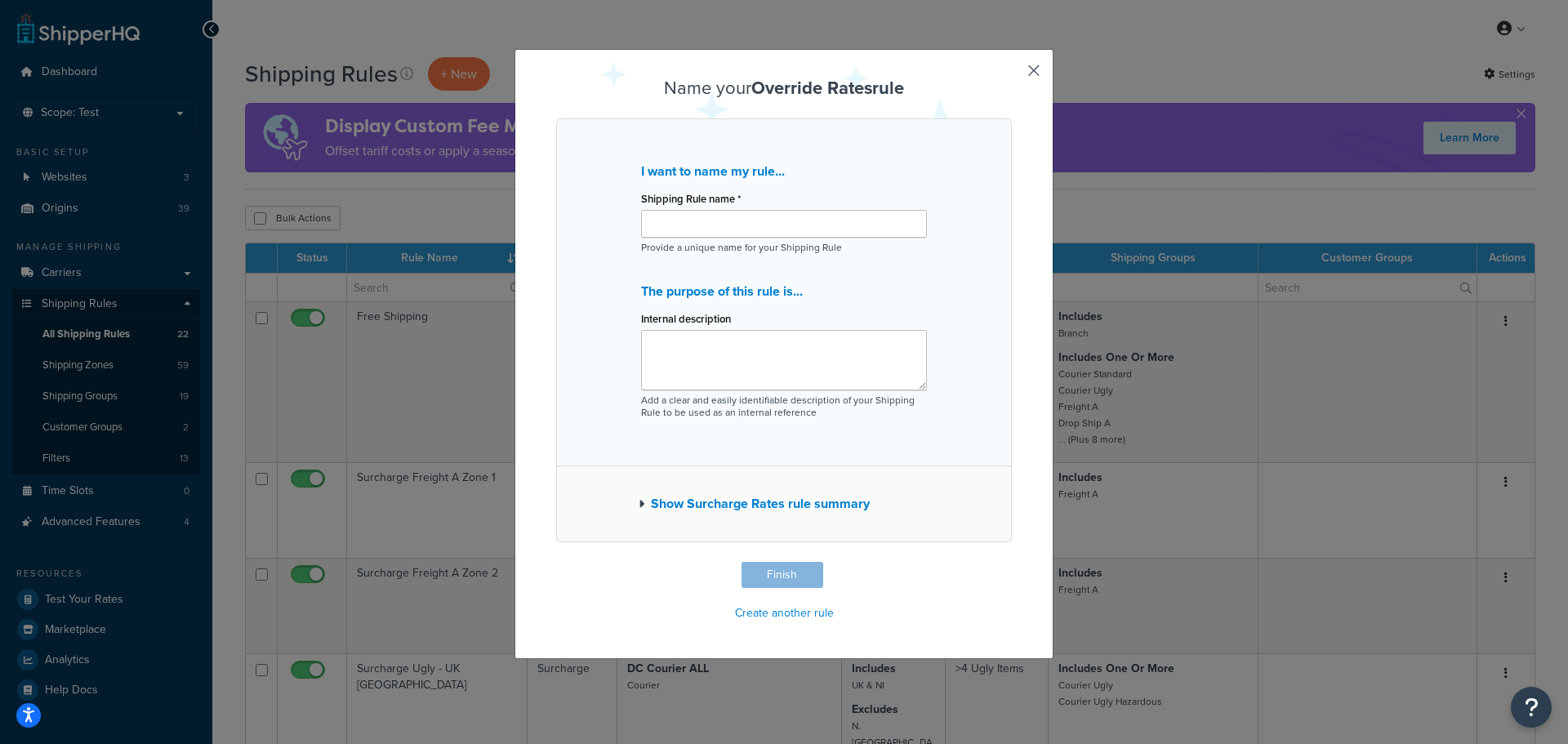
click at [818, 505] on button "Show Surcharge Rates rule summary" at bounding box center [754, 504] width 231 height 23
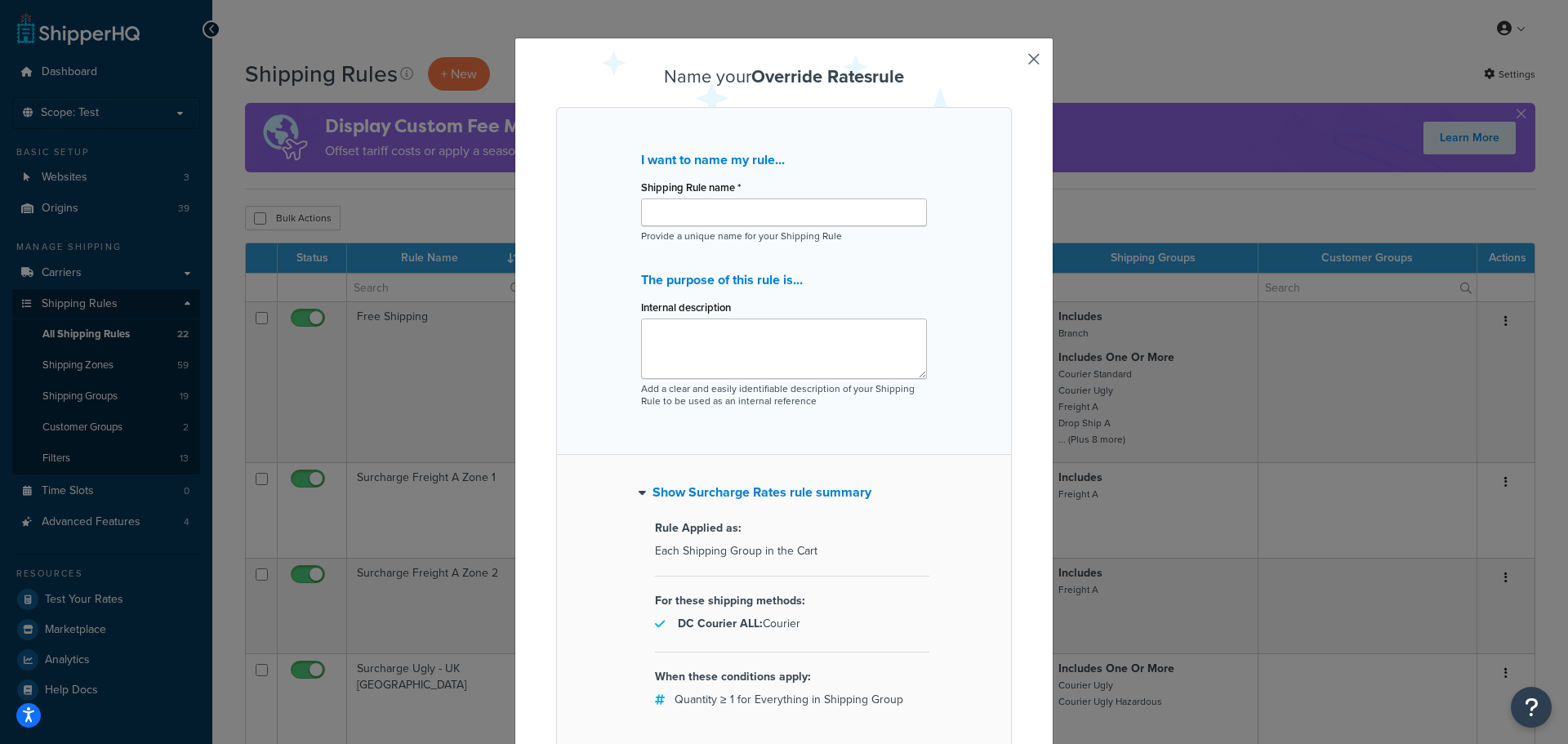
scroll to position [0, 0]
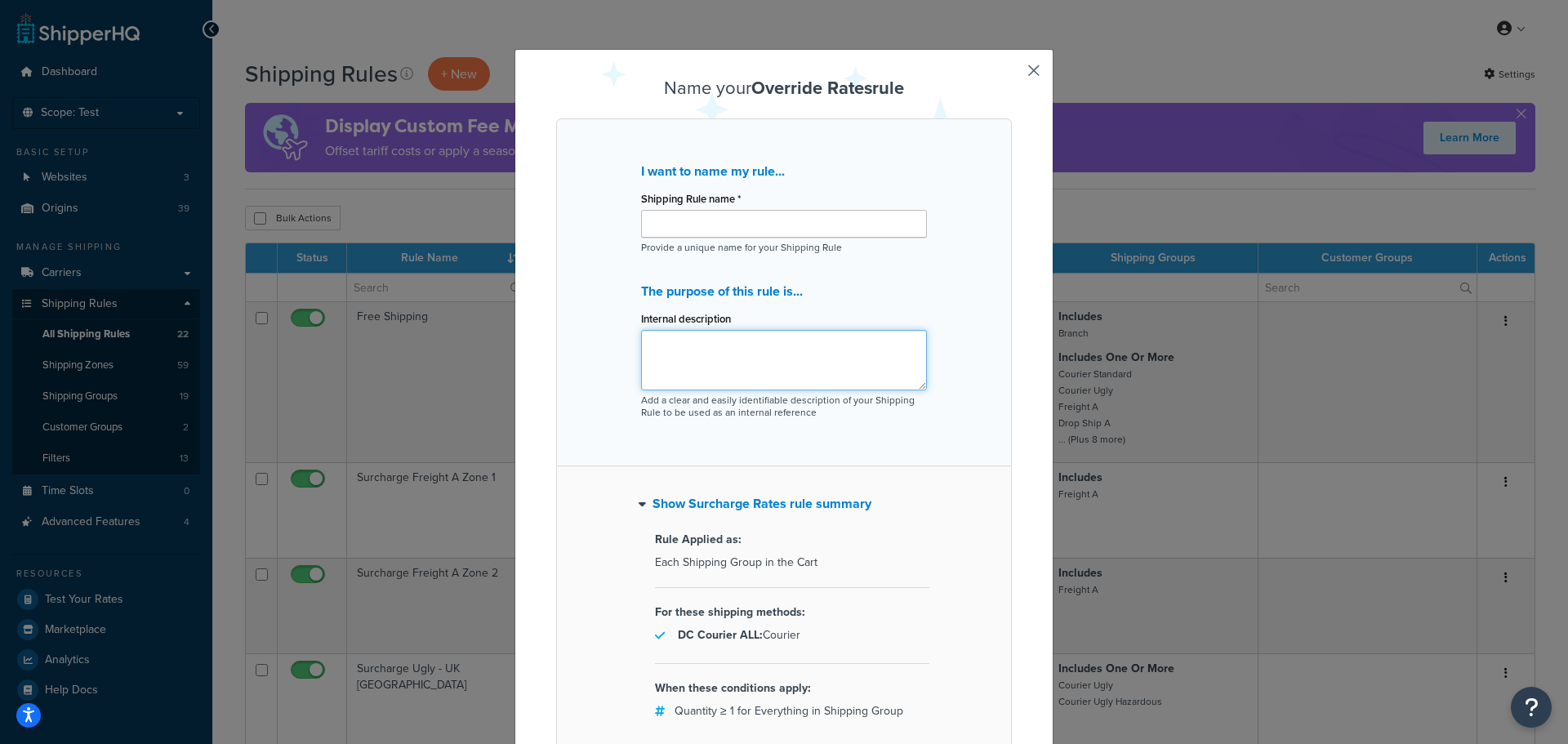
click at [833, 370] on textarea "Internal description" at bounding box center [784, 361] width 286 height 61
click at [846, 223] on input "Shipping Rule name *" at bounding box center [784, 224] width 286 height 28
click at [1035, 70] on div "Name your Override Rates rule I want to name my rule... Shipping Rule name * Pr…" at bounding box center [784, 466] width 539 height 834
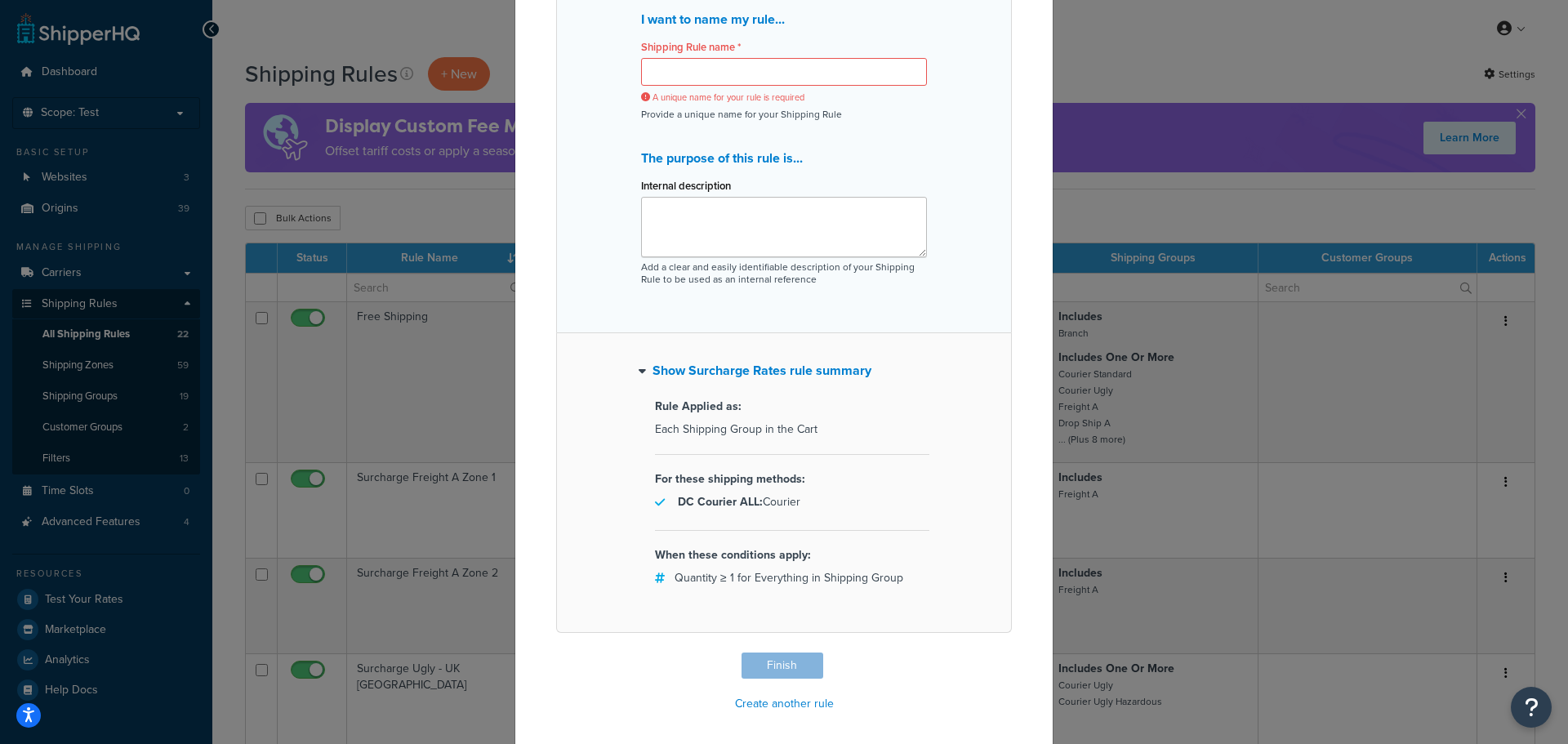
scroll to position [157, 0]
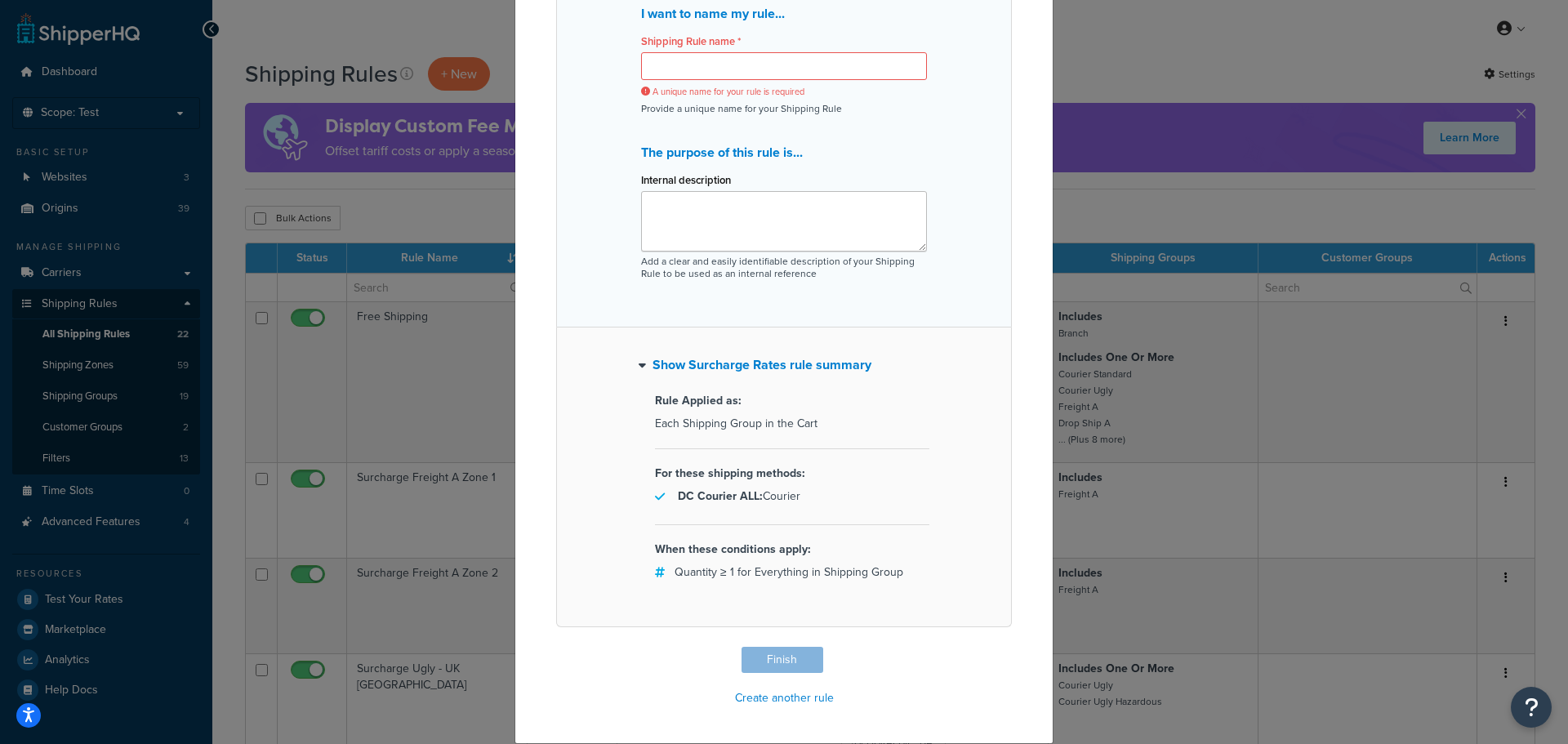
click at [773, 666] on div "Name your Override Rates rule I want to name my rule... Shipping Rule name * A …" at bounding box center [784, 316] width 456 height 790
